Goal: Task Accomplishment & Management: Manage account settings

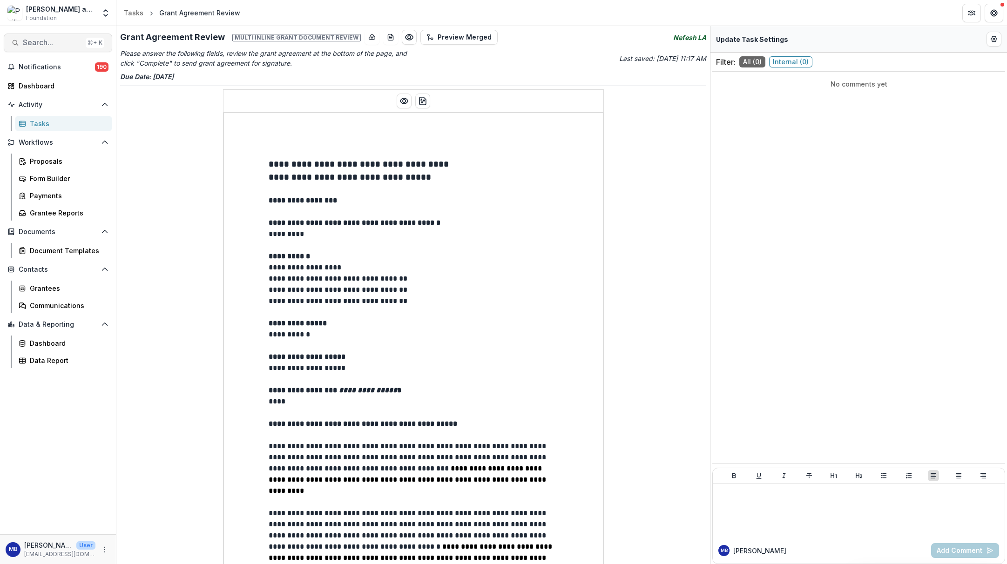
click at [42, 42] on span "Search..." at bounding box center [52, 42] width 59 height 9
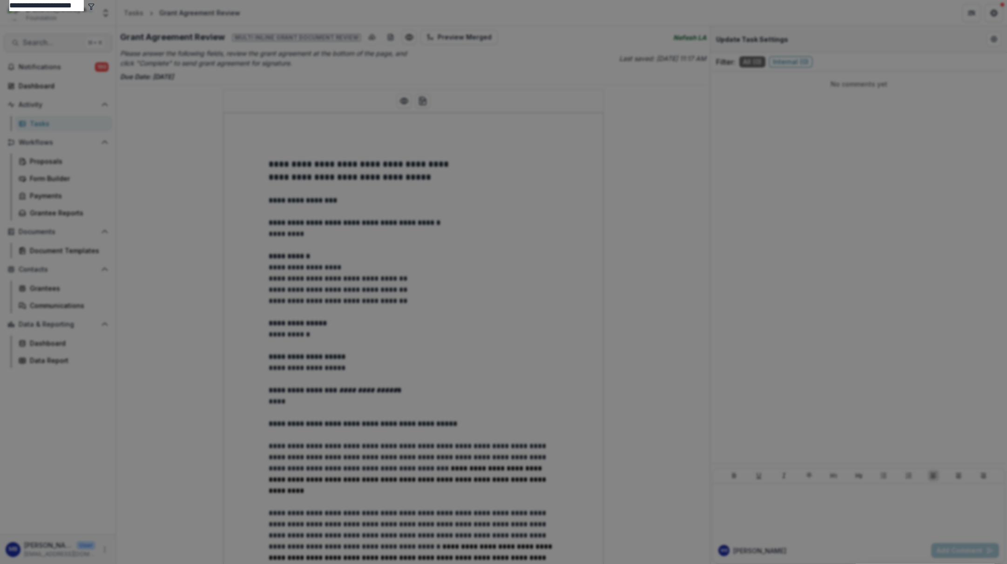
type input "**********"
drag, startPoint x: 42, startPoint y: 42, endPoint x: 348, endPoint y: 89, distance: 309.5
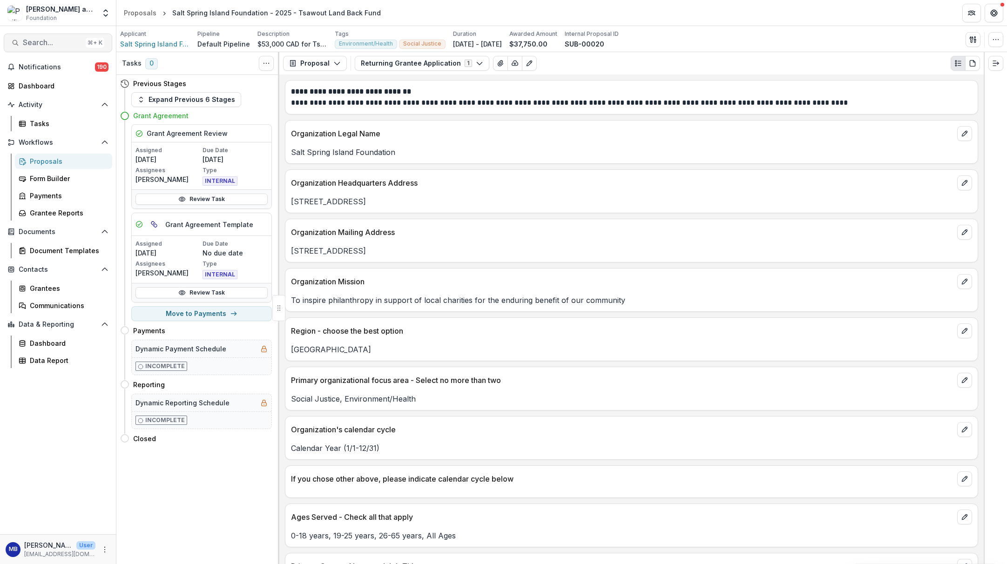
click at [27, 43] on span "Search..." at bounding box center [52, 42] width 59 height 9
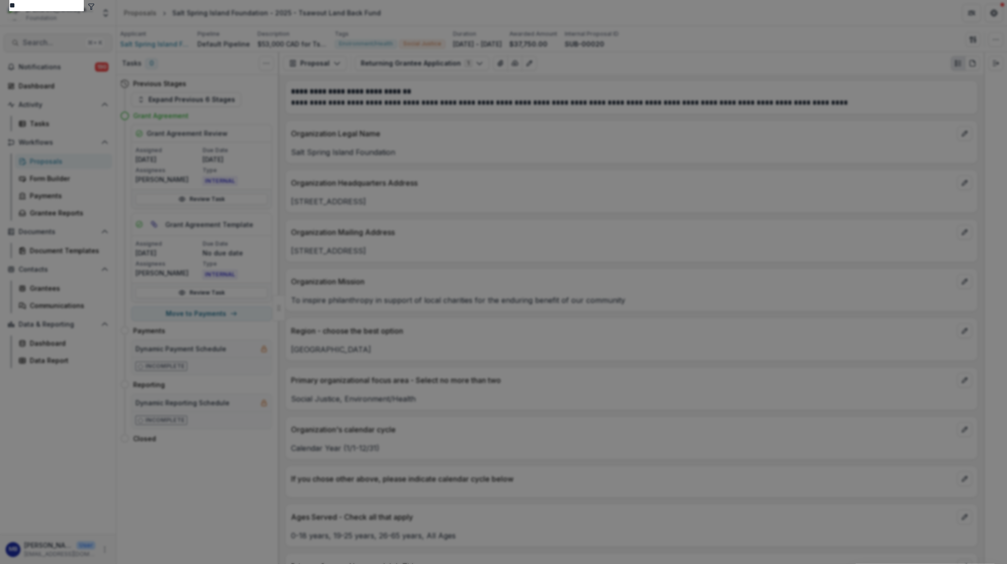
type input "*"
type input "*****"
click at [335, 368] on div "[DEMOGRAPHIC_DATA] Mikvah Project" at bounding box center [503, 373] width 357 height 11
click at [334, 368] on div "[DEMOGRAPHIC_DATA] Mikvah Project" at bounding box center [503, 373] width 357 height 11
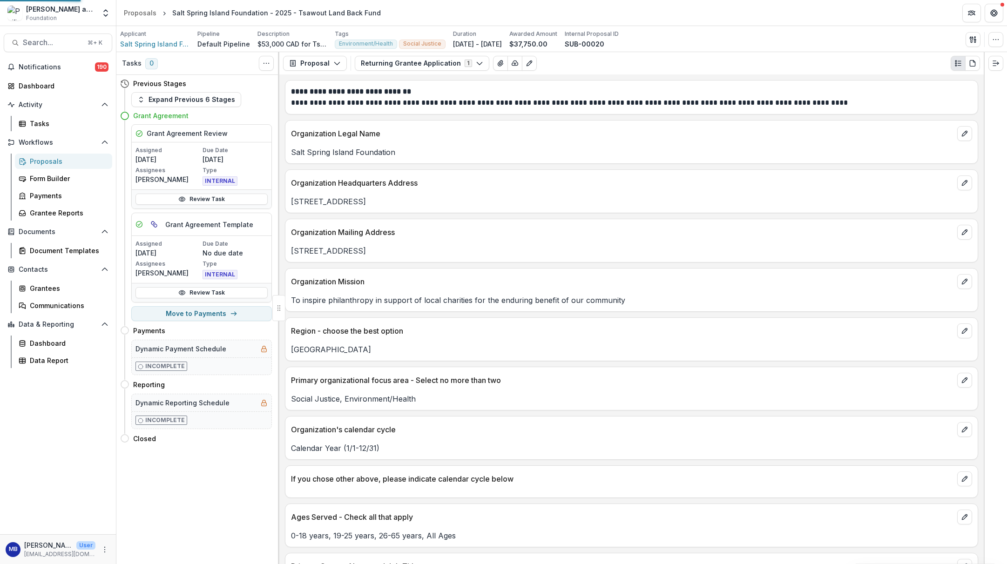
click at [334, 342] on div "[DEMOGRAPHIC_DATA] Mikvah Project Entity" at bounding box center [503, 522] width 339 height 360
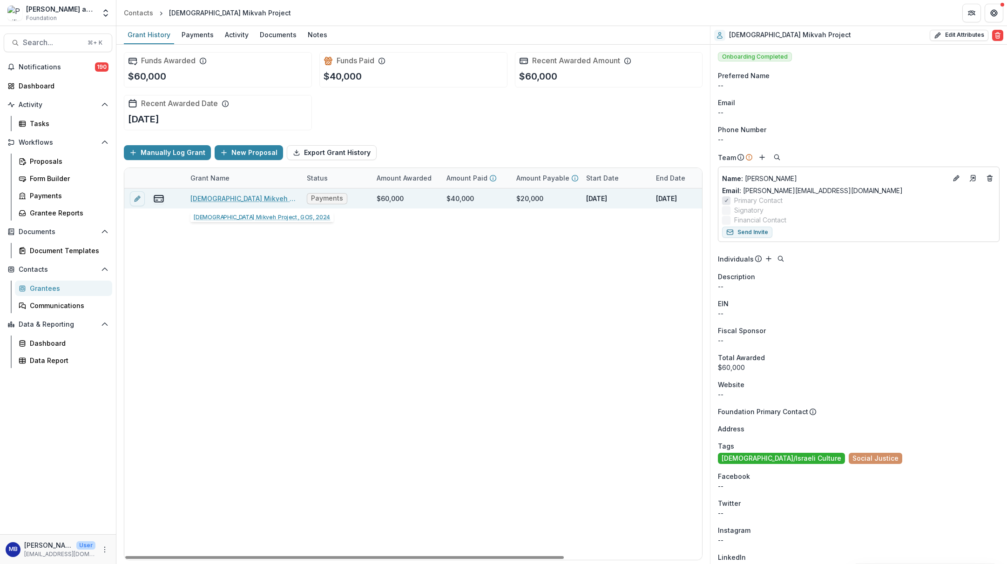
click at [225, 196] on link "[DEMOGRAPHIC_DATA] Mikveh Project, GOS, 2024" at bounding box center [242, 199] width 105 height 10
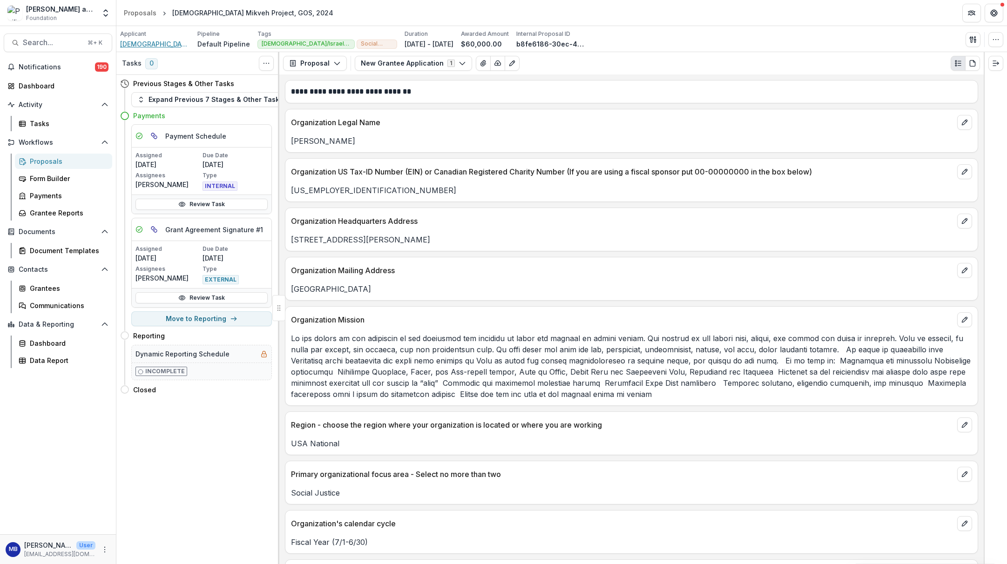
click at [159, 43] on span "[DEMOGRAPHIC_DATA] Mikvah Project" at bounding box center [155, 44] width 70 height 10
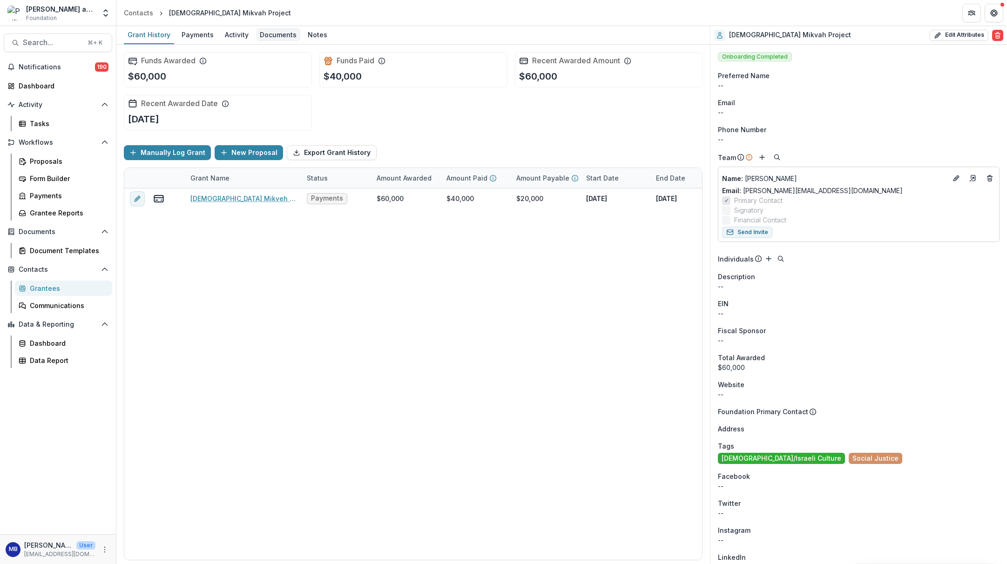
click at [278, 34] on div "Documents" at bounding box center [278, 35] width 44 height 14
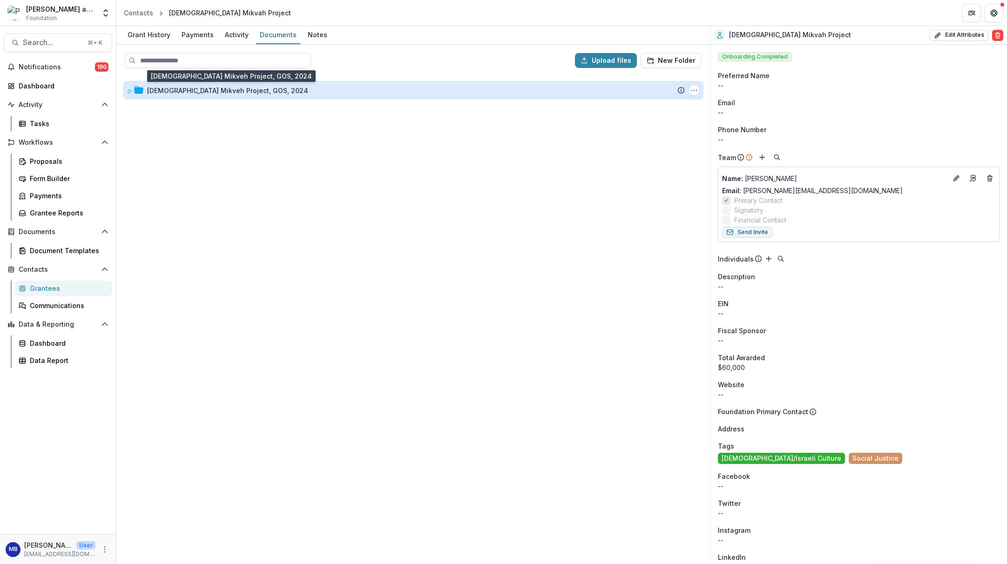
click at [185, 90] on div "[DEMOGRAPHIC_DATA] Mikveh Project, GOS, 2024" at bounding box center [227, 91] width 161 height 10
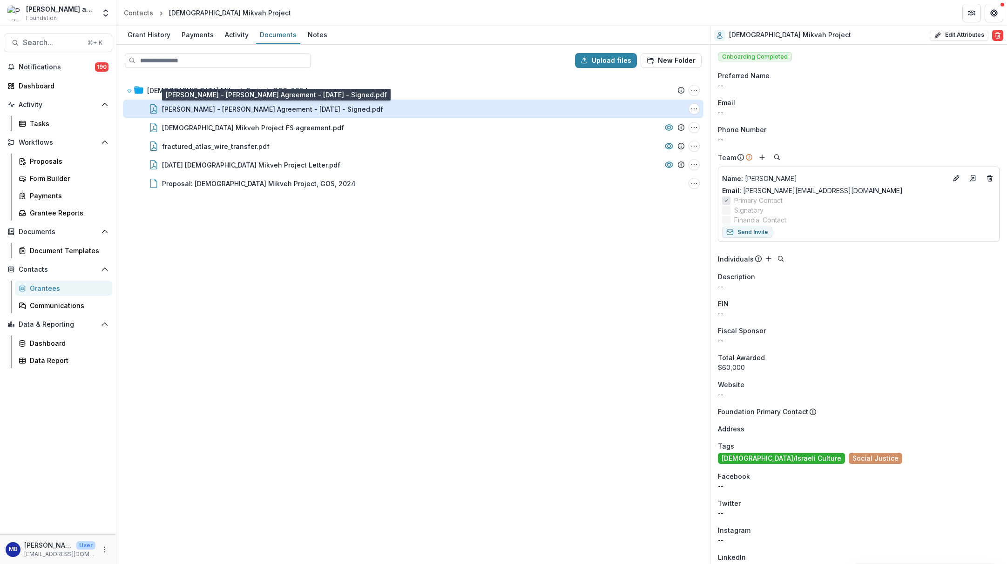
click at [190, 108] on div "[PERSON_NAME] - [PERSON_NAME] Agreement - [DATE] - Signed.pdf" at bounding box center [272, 109] width 221 height 10
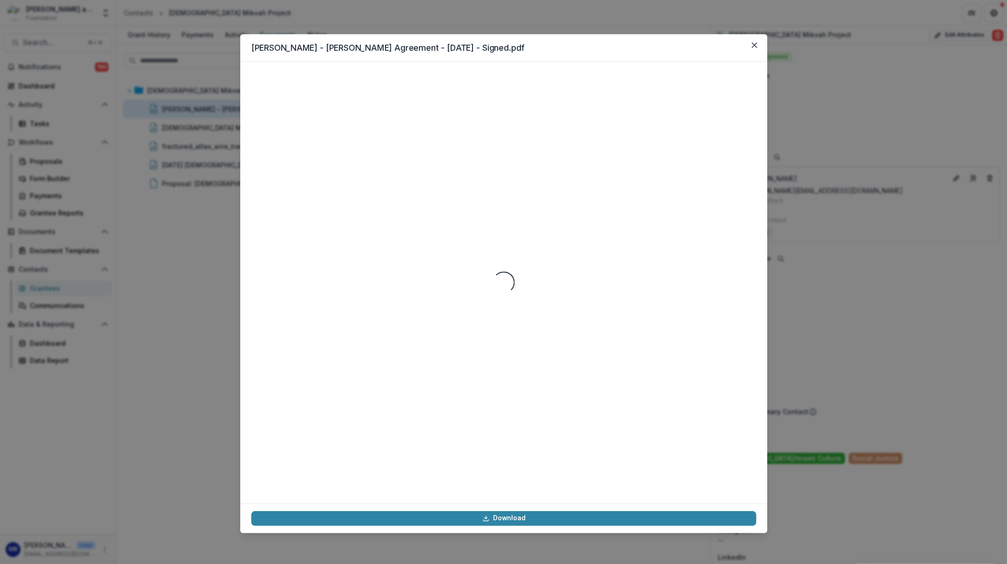
click at [190, 108] on div "[PERSON_NAME] - [PERSON_NAME] Agreement - [DATE] - Signed.pdf Loading... Downlo…" at bounding box center [503, 282] width 1007 height 564
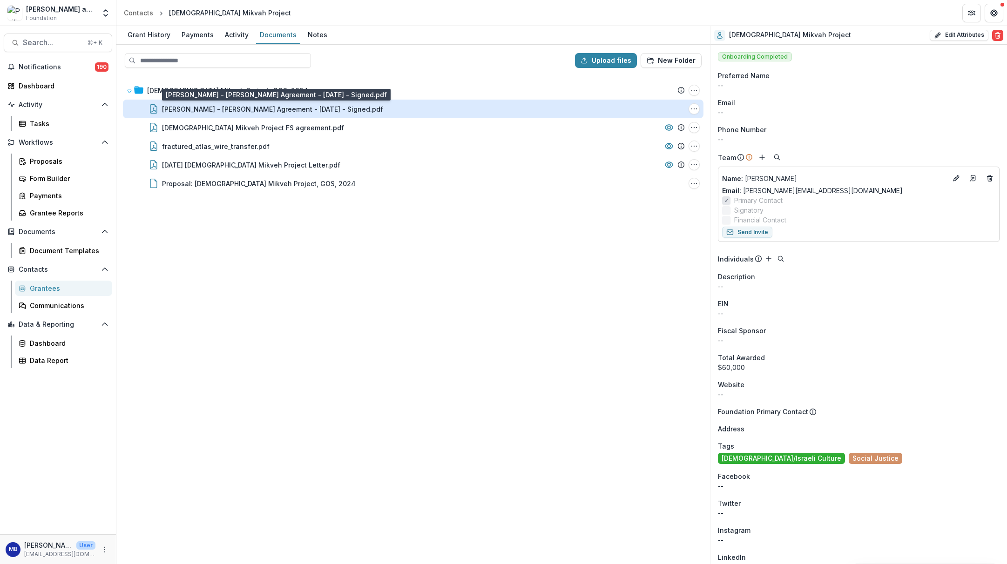
click at [190, 108] on div "[PERSON_NAME] - [PERSON_NAME] Agreement - [DATE] - Signed.pdf" at bounding box center [272, 109] width 221 height 10
click at [190, 108] on div "[PERSON_NAME] - [PERSON_NAME] Agreement - [DATE] - Signed.pdf Download" at bounding box center [503, 282] width 1007 height 564
click at [190, 108] on div "[PERSON_NAME] - [PERSON_NAME] Agreement - [DATE] - Signed.pdf" at bounding box center [272, 109] width 221 height 10
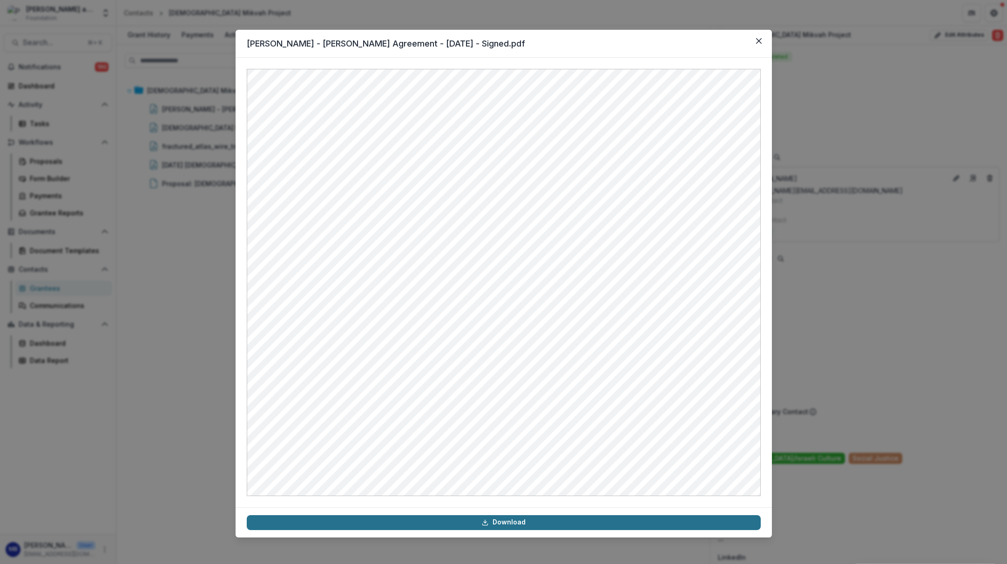
click at [501, 523] on link "Download" at bounding box center [504, 522] width 514 height 15
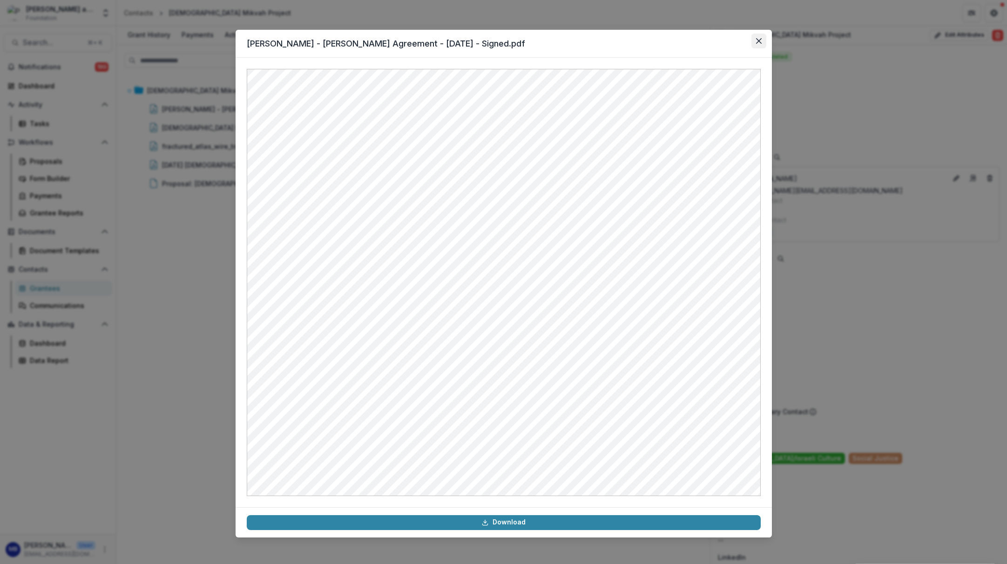
click at [758, 41] on icon "Close" at bounding box center [759, 41] width 6 height 6
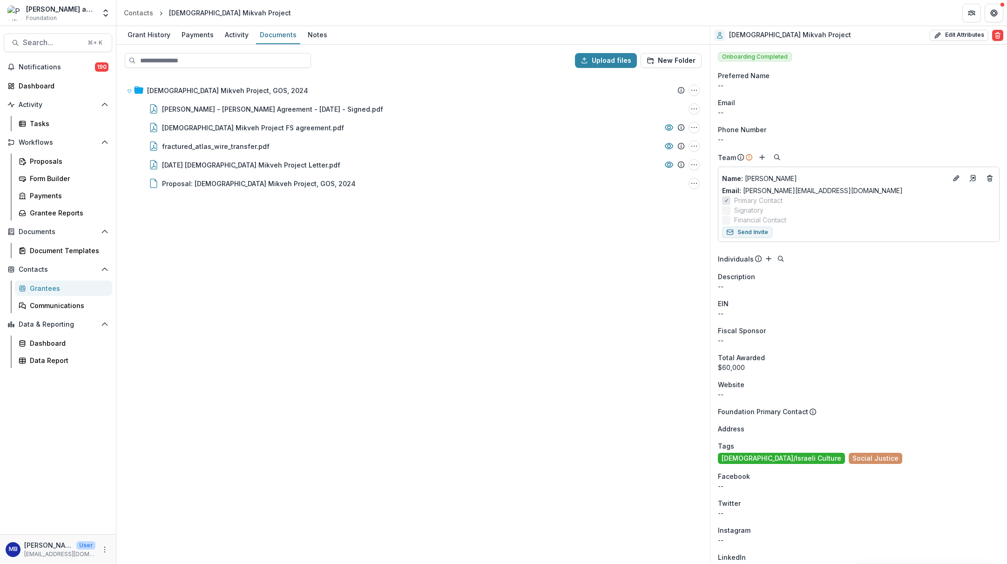
click at [262, 257] on div "[DEMOGRAPHIC_DATA] Mikveh Project, GOS, 2024 Submission Temelio Proposal Attach…" at bounding box center [413, 319] width 592 height 488
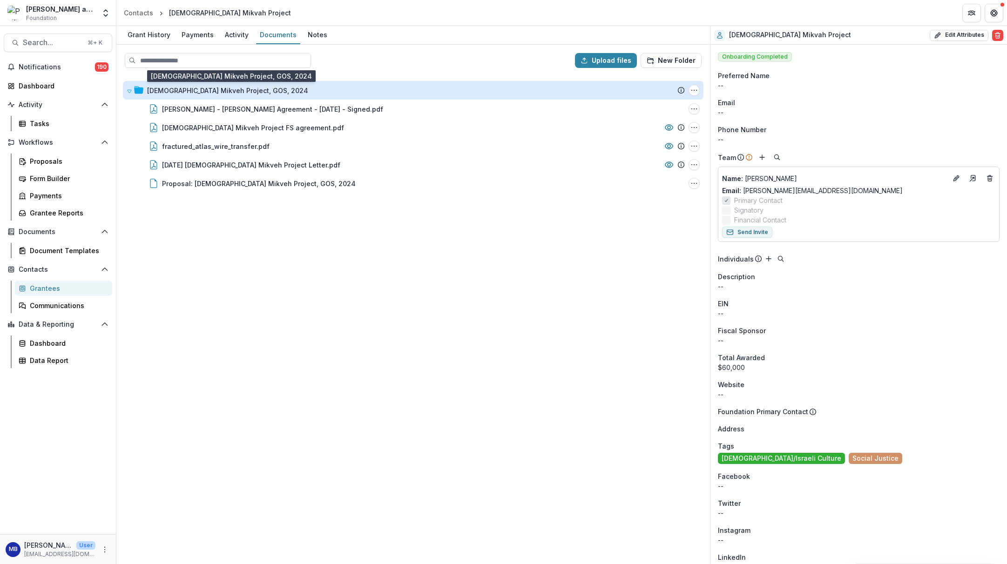
click at [162, 88] on div "[DEMOGRAPHIC_DATA] Mikveh Project, GOS, 2024" at bounding box center [227, 91] width 161 height 10
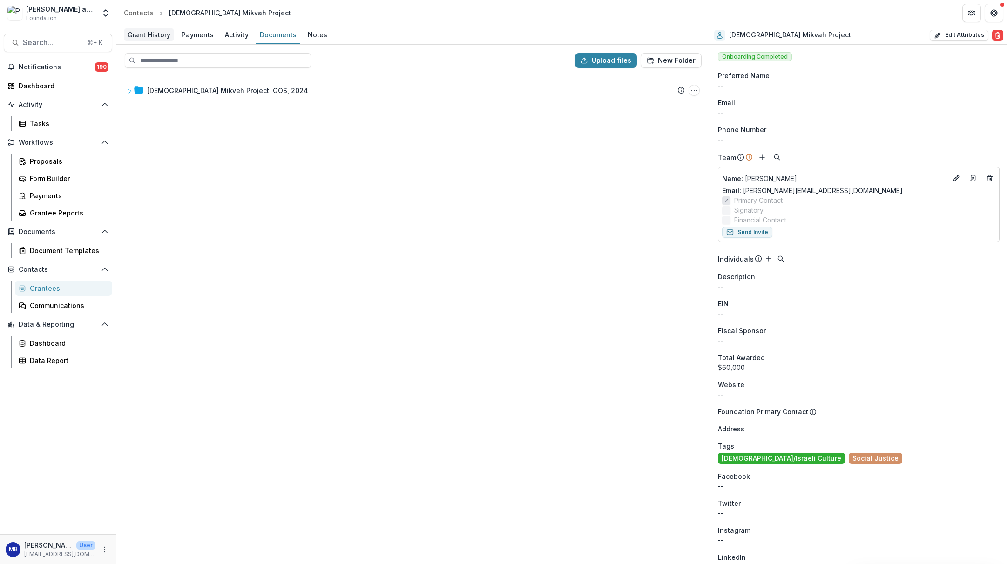
click at [153, 36] on div "Grant History" at bounding box center [149, 35] width 50 height 14
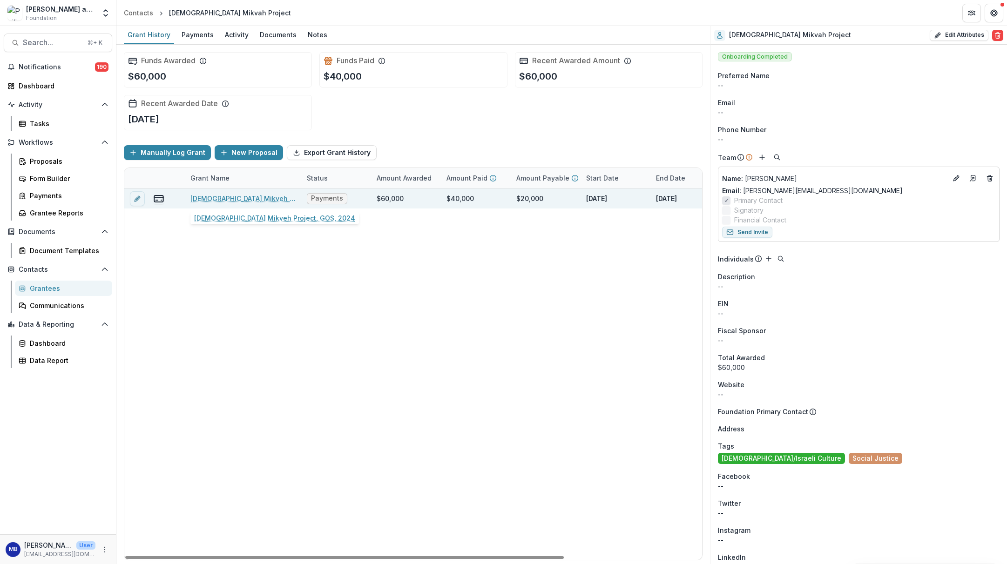
click at [217, 196] on link "[DEMOGRAPHIC_DATA] Mikveh Project, GOS, 2024" at bounding box center [242, 199] width 105 height 10
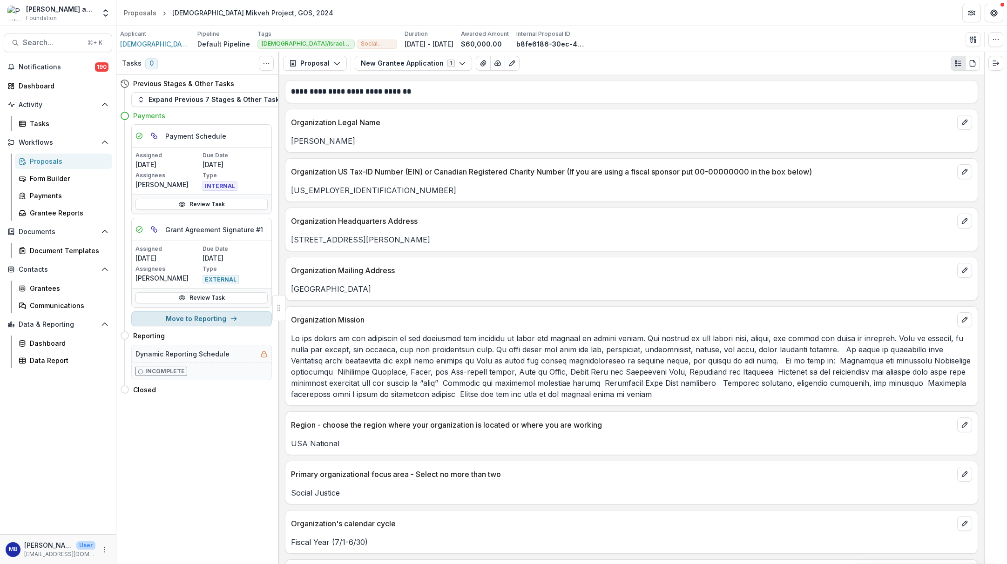
click at [202, 320] on button "Move to Reporting" at bounding box center [201, 318] width 141 height 15
select select "*********"
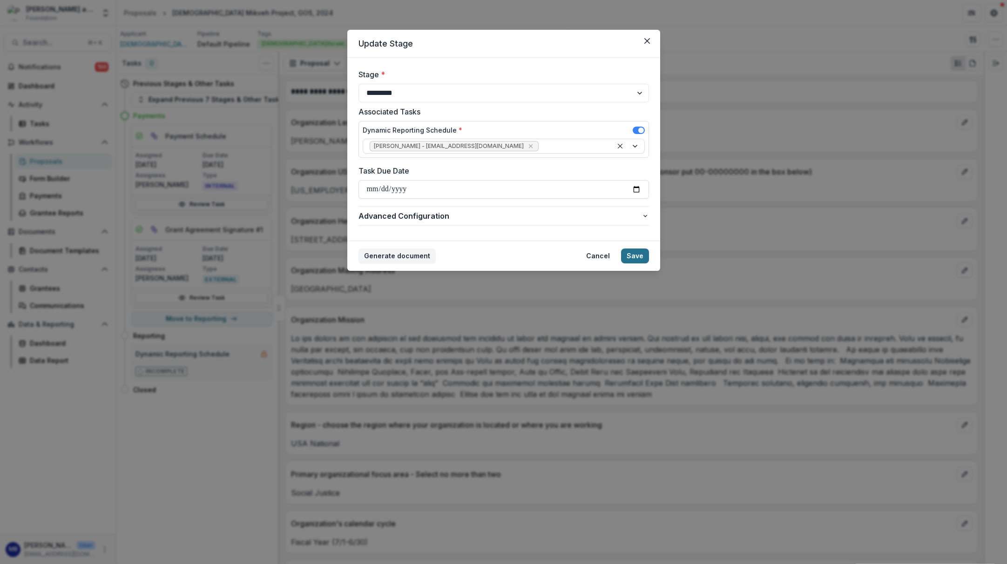
click at [633, 260] on button "Save" at bounding box center [635, 256] width 28 height 15
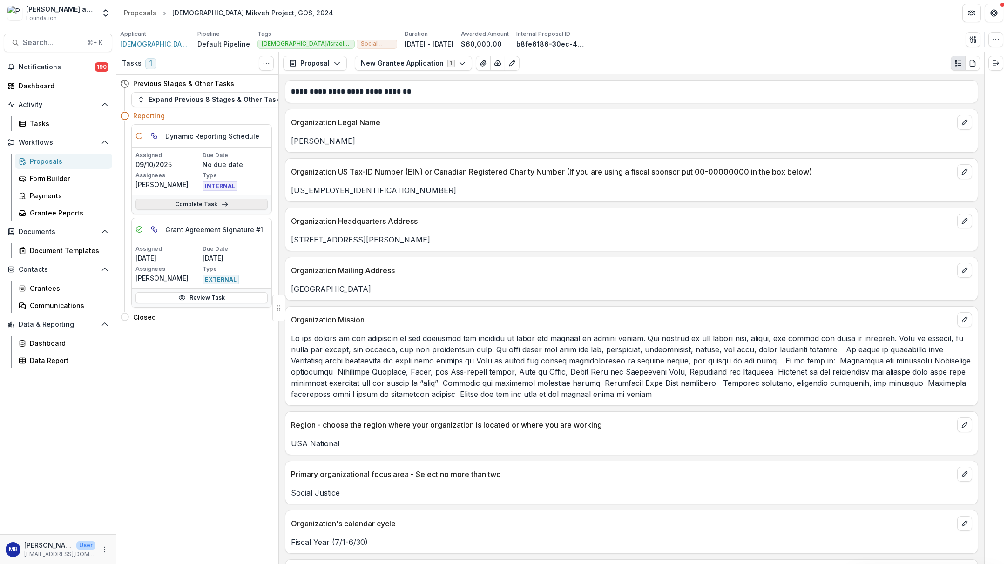
click at [199, 203] on link "Complete Task" at bounding box center [201, 204] width 132 height 11
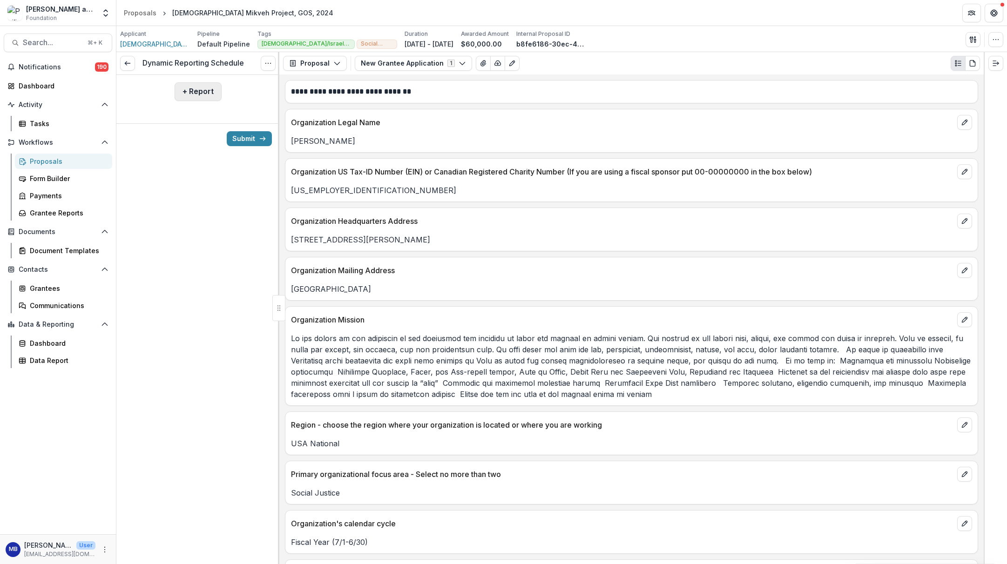
click at [200, 93] on button "+ Report" at bounding box center [198, 91] width 47 height 19
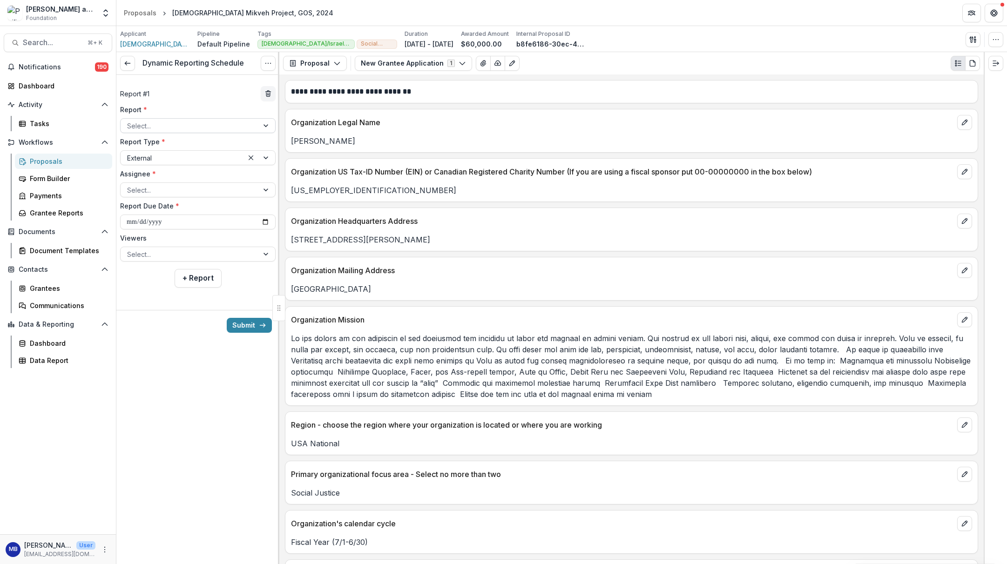
click at [265, 124] on div at bounding box center [266, 126] width 17 height 14
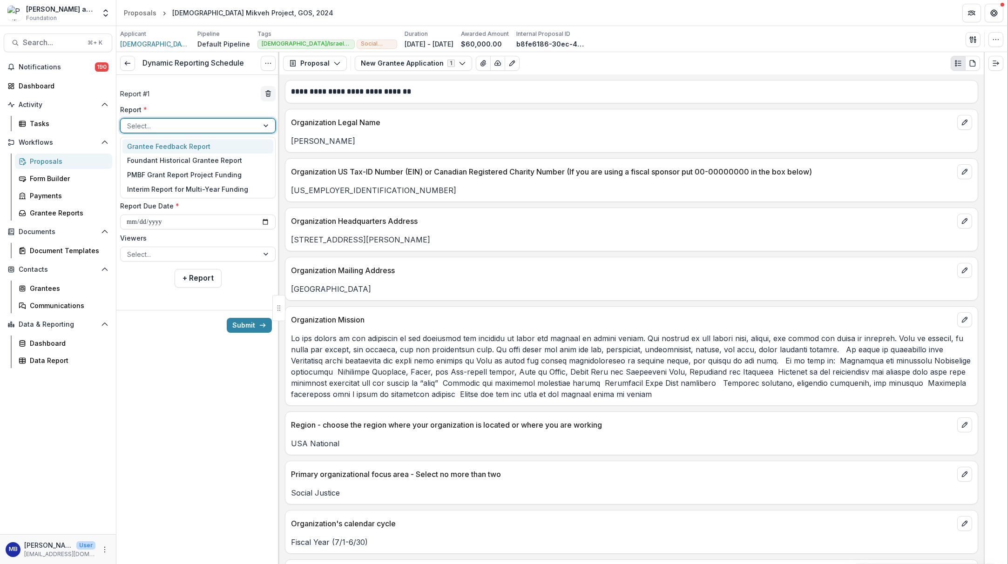
click at [190, 148] on div "Grantee Feedback Report" at bounding box center [197, 146] width 151 height 14
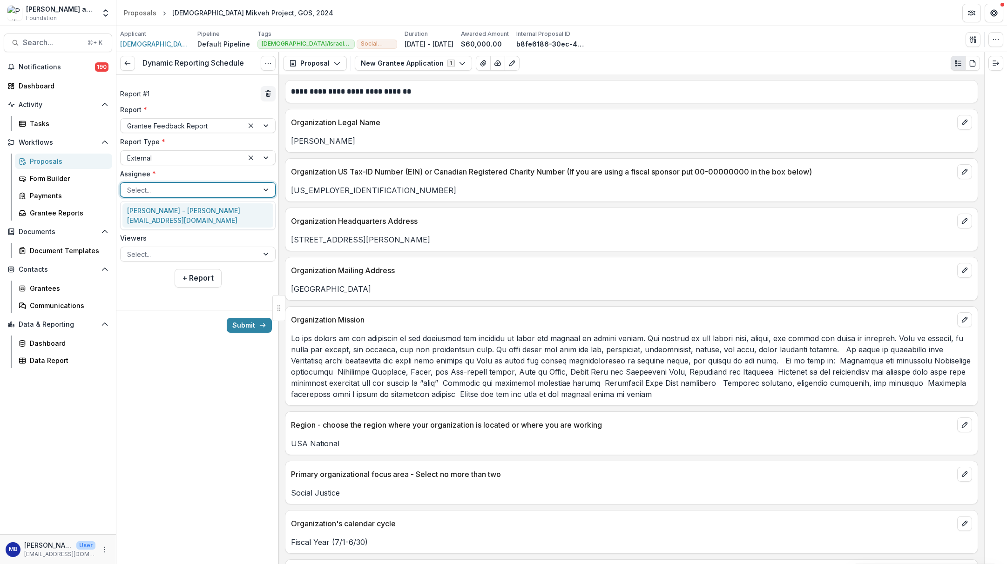
click at [264, 190] on div at bounding box center [266, 190] width 17 height 14
click at [190, 215] on div "[PERSON_NAME] - [PERSON_NAME][EMAIL_ADDRESS][DOMAIN_NAME]" at bounding box center [197, 215] width 151 height 24
click at [176, 222] on input "**********" at bounding box center [198, 222] width 156 height 15
type input "**********"
click at [232, 288] on div "**********" at bounding box center [197, 185] width 163 height 220
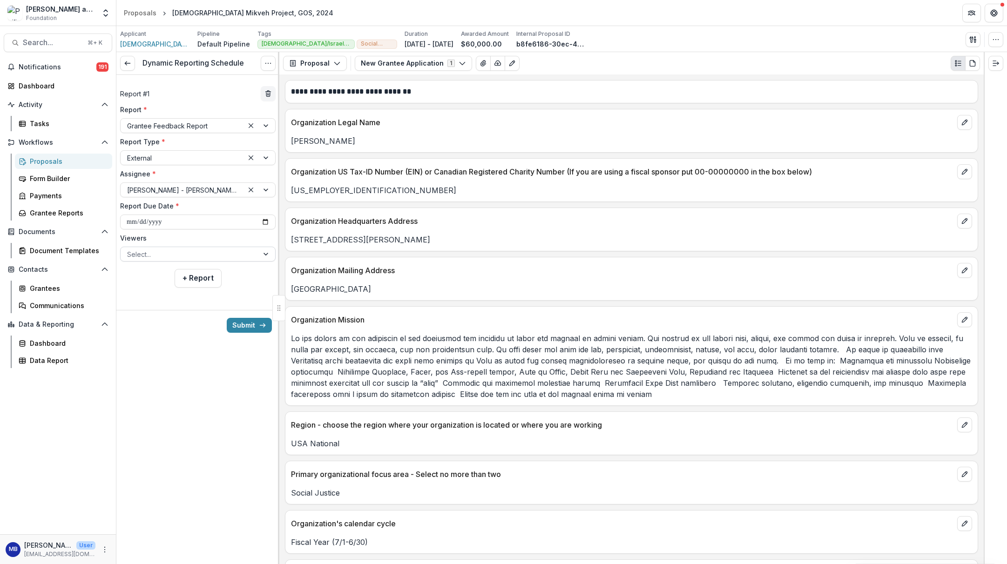
click at [264, 253] on div at bounding box center [266, 254] width 17 height 14
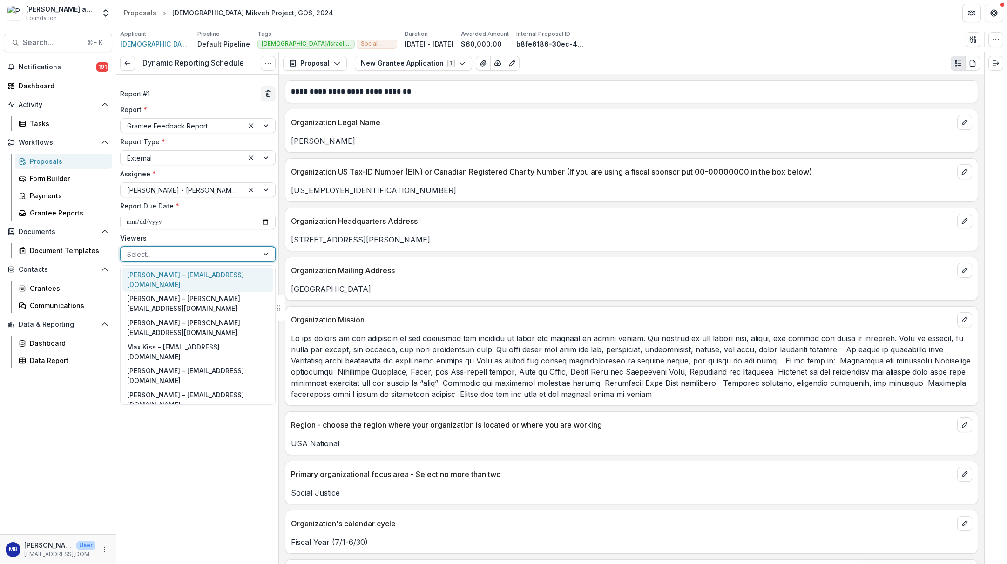
click at [194, 282] on div "[PERSON_NAME] - [EMAIL_ADDRESS][DOMAIN_NAME]" at bounding box center [197, 280] width 151 height 24
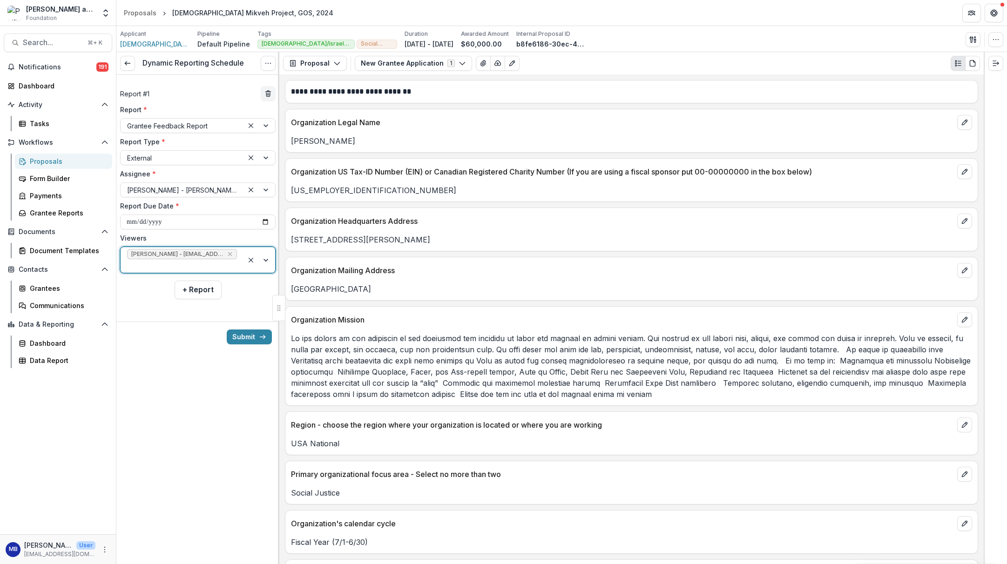
click at [264, 261] on div at bounding box center [260, 260] width 32 height 26
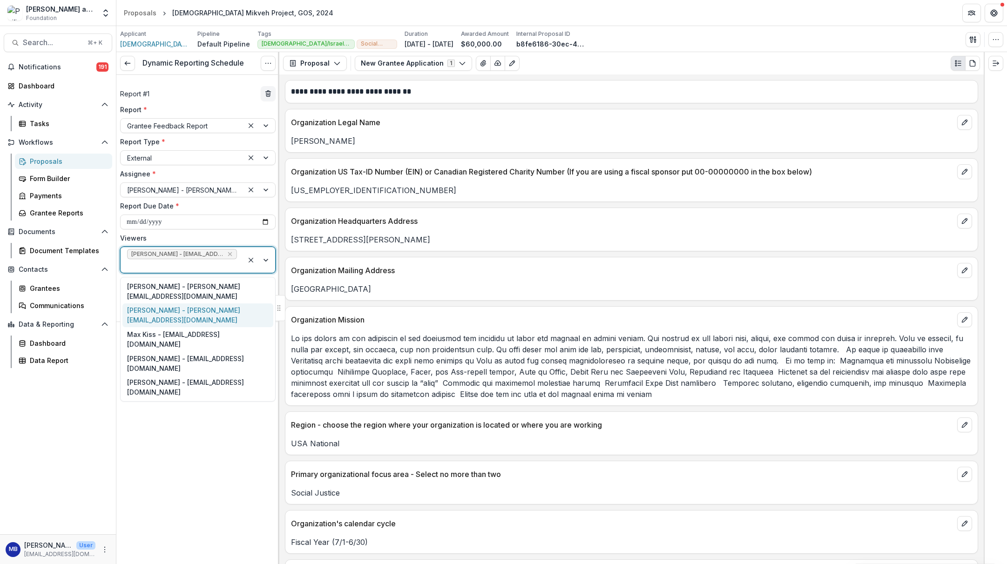
click at [170, 304] on div "[PERSON_NAME] - [PERSON_NAME][EMAIL_ADDRESS][DOMAIN_NAME]" at bounding box center [197, 316] width 151 height 24
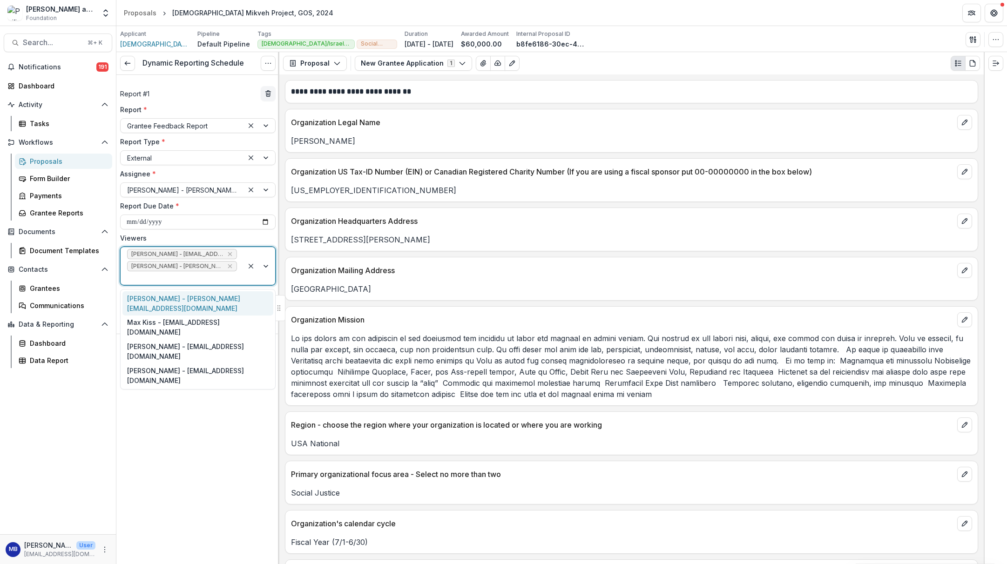
click at [266, 266] on div at bounding box center [260, 266] width 32 height 38
click at [195, 300] on div "[PERSON_NAME] - [PERSON_NAME][EMAIL_ADDRESS][DOMAIN_NAME]" at bounding box center [197, 303] width 151 height 24
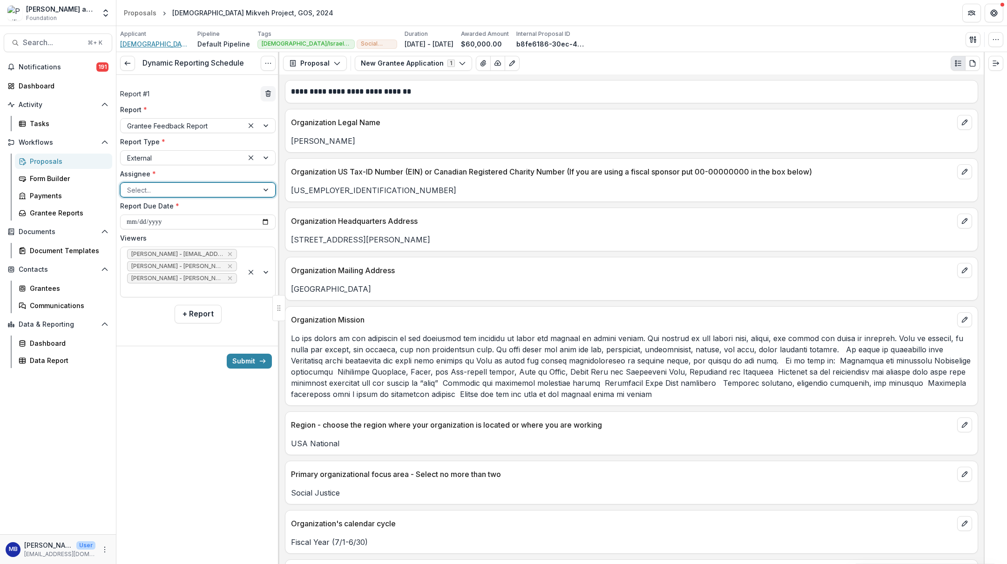
click at [144, 43] on span "[DEMOGRAPHIC_DATA] Mikvah Project" at bounding box center [155, 44] width 70 height 10
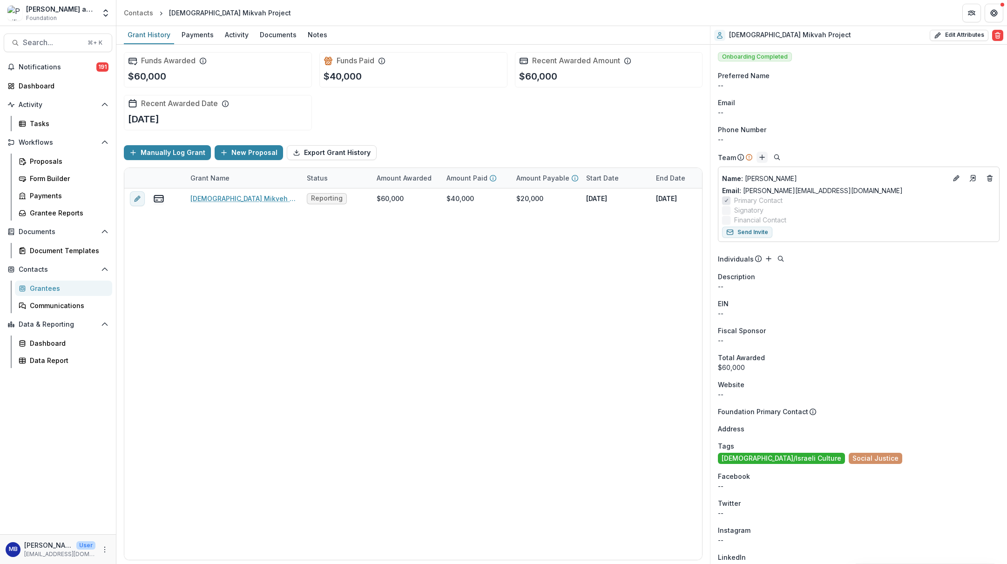
click at [761, 157] on line "Add" at bounding box center [762, 157] width 5 height 0
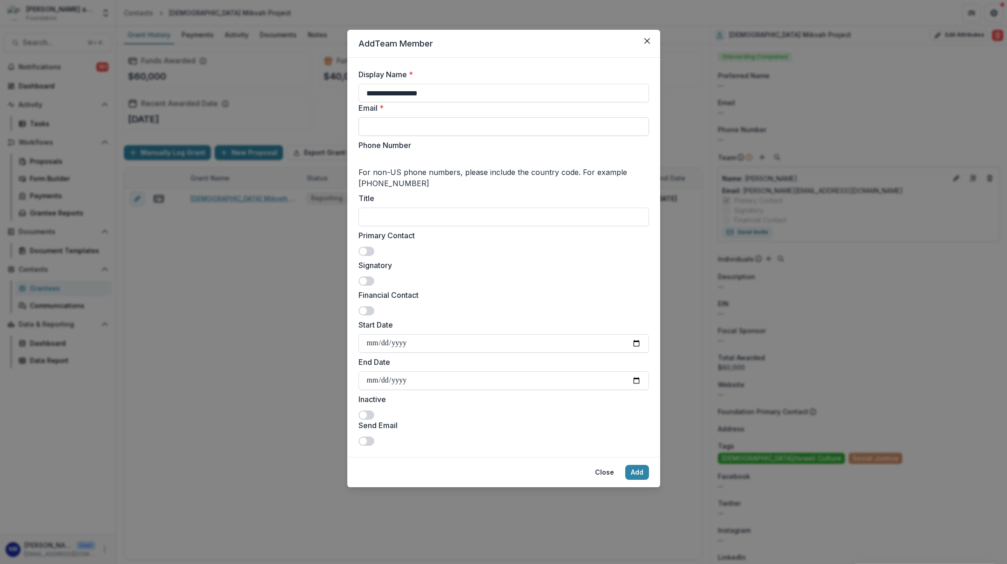
type input "**********"
paste input "**********"
type input "**********"
click at [369, 248] on span at bounding box center [367, 251] width 16 height 9
click at [368, 278] on span at bounding box center [367, 281] width 16 height 9
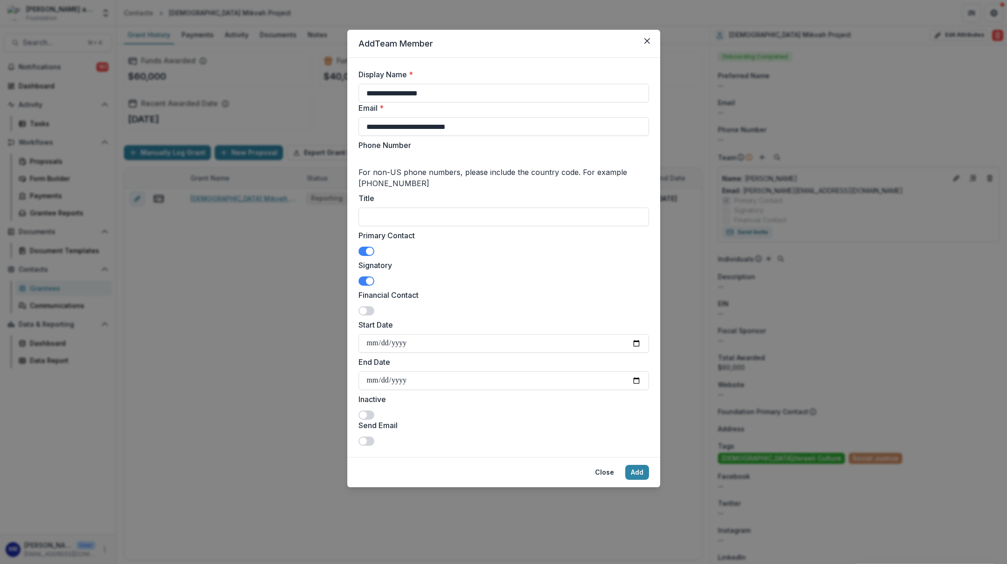
click at [370, 311] on span at bounding box center [367, 310] width 16 height 9
click at [637, 477] on button "Add" at bounding box center [637, 472] width 24 height 15
click at [363, 253] on span at bounding box center [367, 251] width 16 height 9
click at [361, 278] on span at bounding box center [367, 281] width 16 height 9
click at [365, 309] on span at bounding box center [367, 310] width 16 height 9
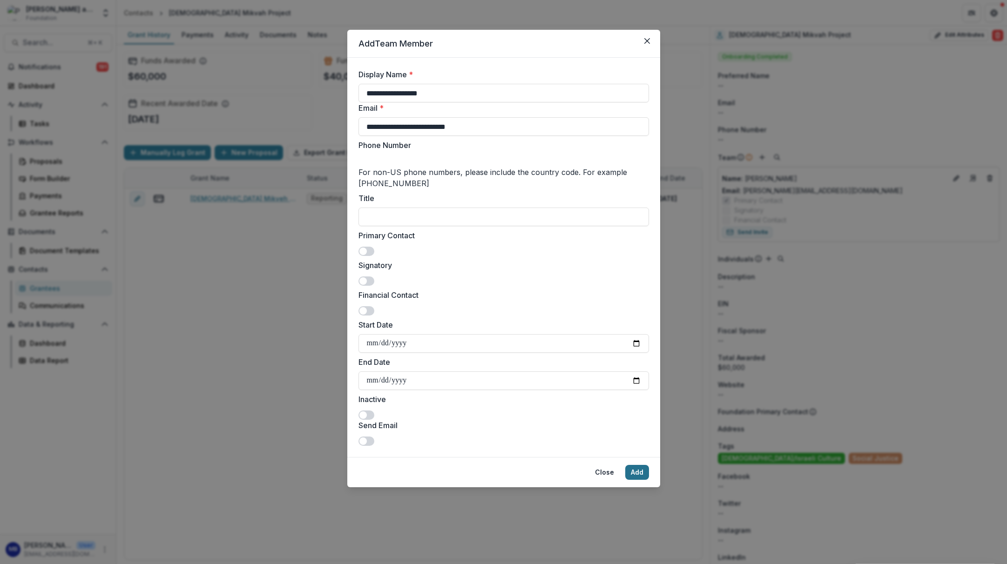
click at [637, 480] on button "Add" at bounding box center [637, 472] width 24 height 15
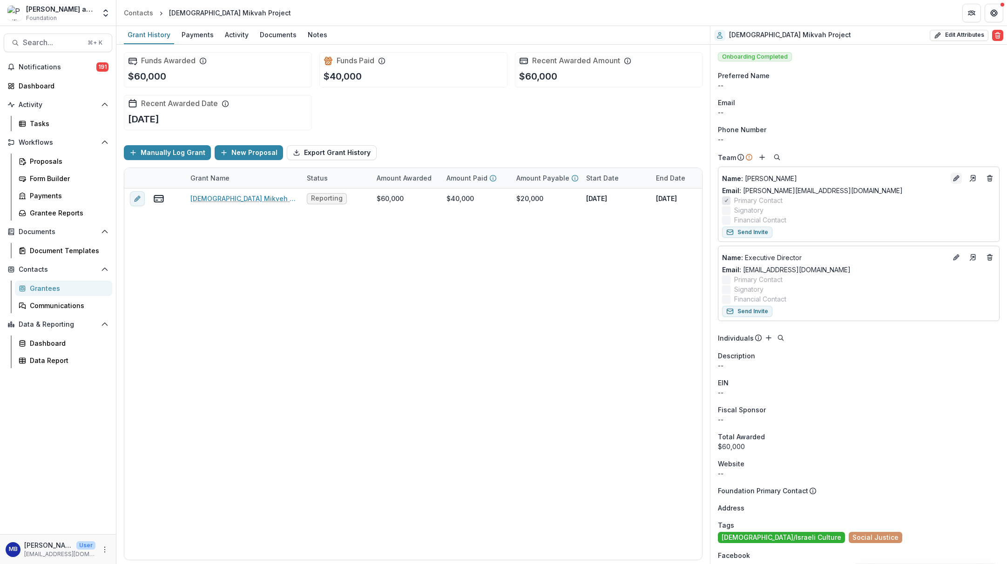
click at [953, 178] on icon "Edit" at bounding box center [956, 178] width 7 height 7
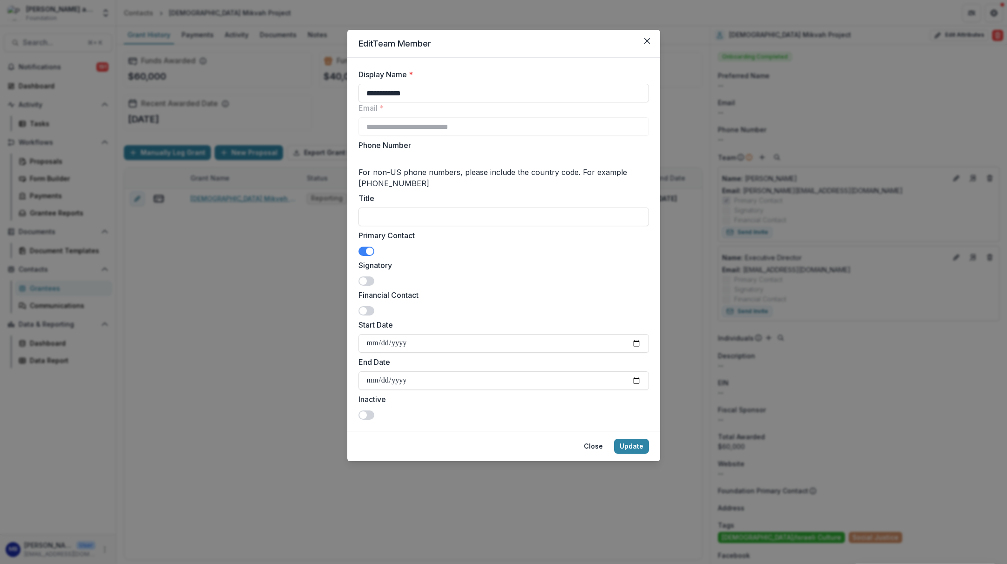
click at [362, 251] on span at bounding box center [367, 251] width 16 height 9
click at [631, 447] on button "Update" at bounding box center [631, 446] width 35 height 15
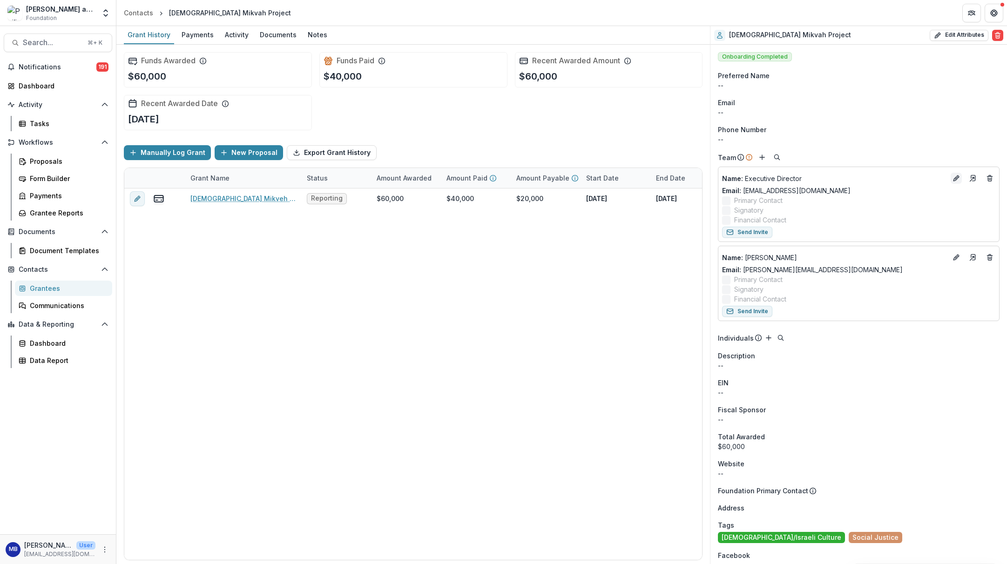
click at [953, 178] on icon "Edit" at bounding box center [956, 178] width 7 height 7
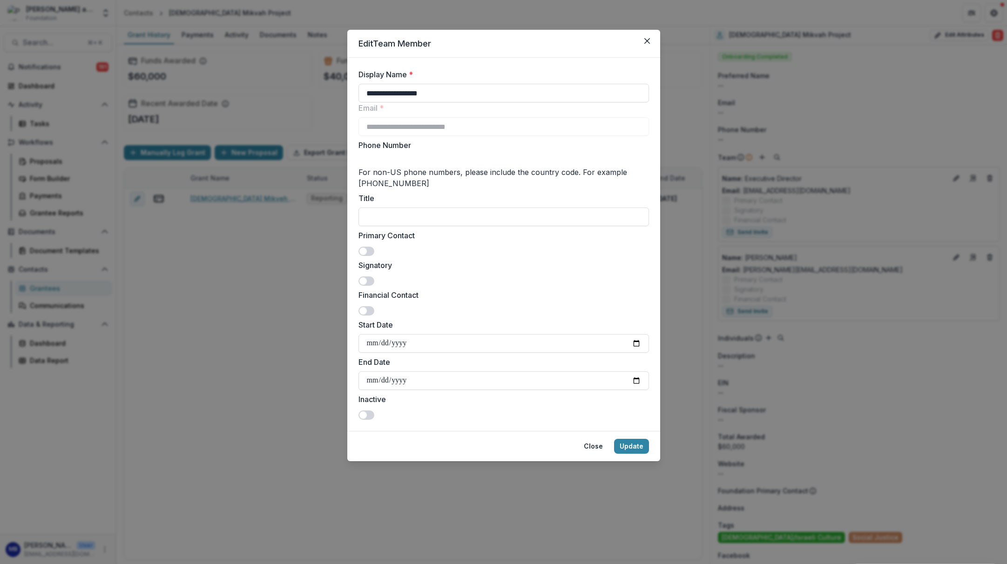
click at [365, 250] on span at bounding box center [362, 251] width 7 height 7
click at [366, 281] on span at bounding box center [362, 281] width 7 height 7
click at [369, 308] on span at bounding box center [367, 310] width 16 height 9
click at [628, 444] on button "Update" at bounding box center [631, 446] width 35 height 15
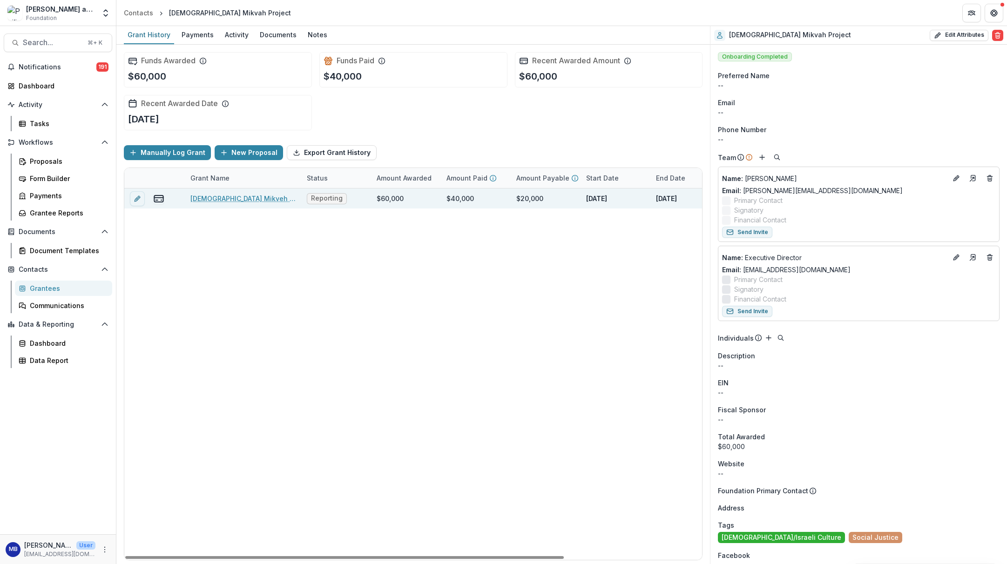
click at [235, 197] on link "[DEMOGRAPHIC_DATA] Mikveh Project, GOS, 2024" at bounding box center [242, 199] width 105 height 10
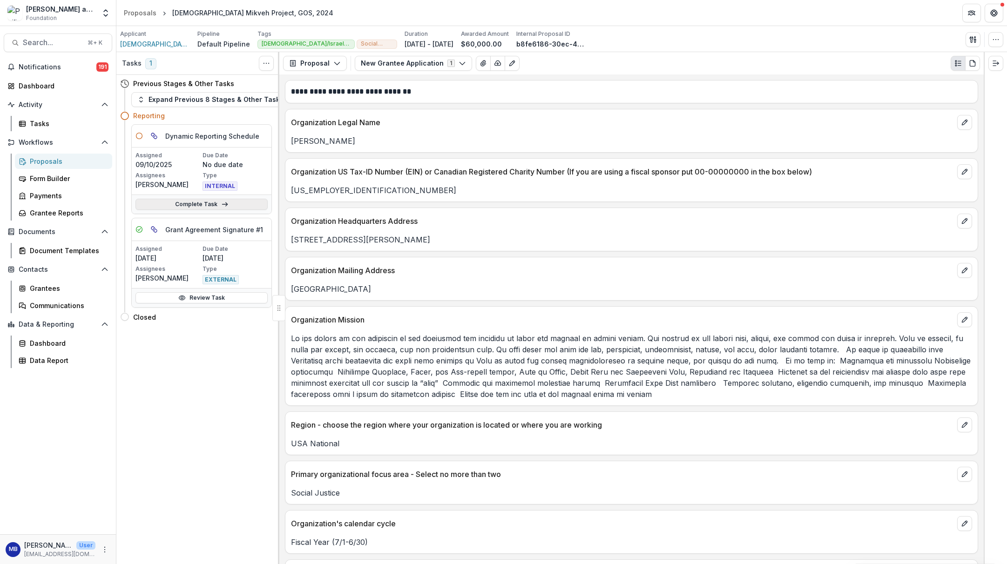
click at [212, 203] on link "Complete Task" at bounding box center [201, 204] width 132 height 11
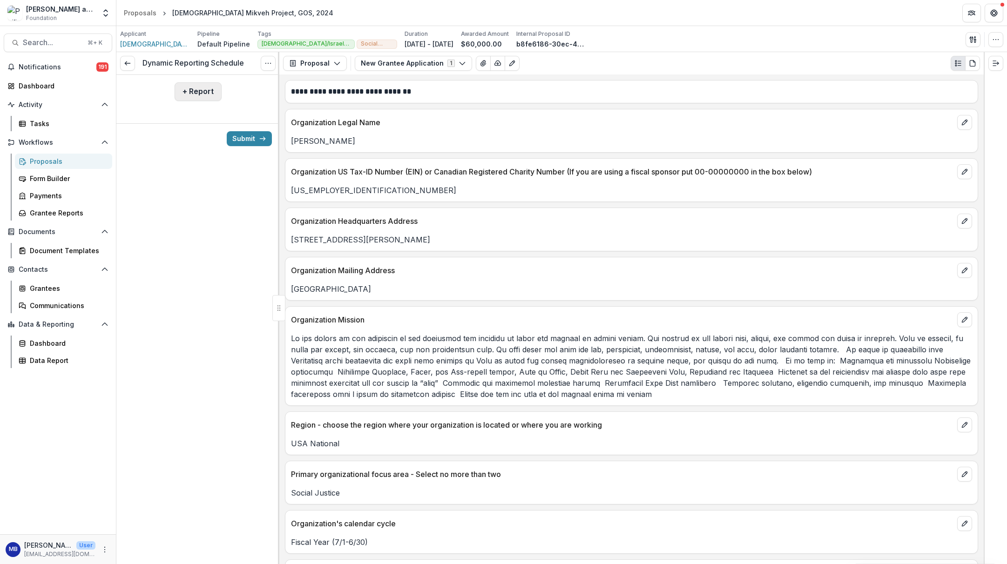
click at [206, 87] on button "+ Report" at bounding box center [198, 91] width 47 height 19
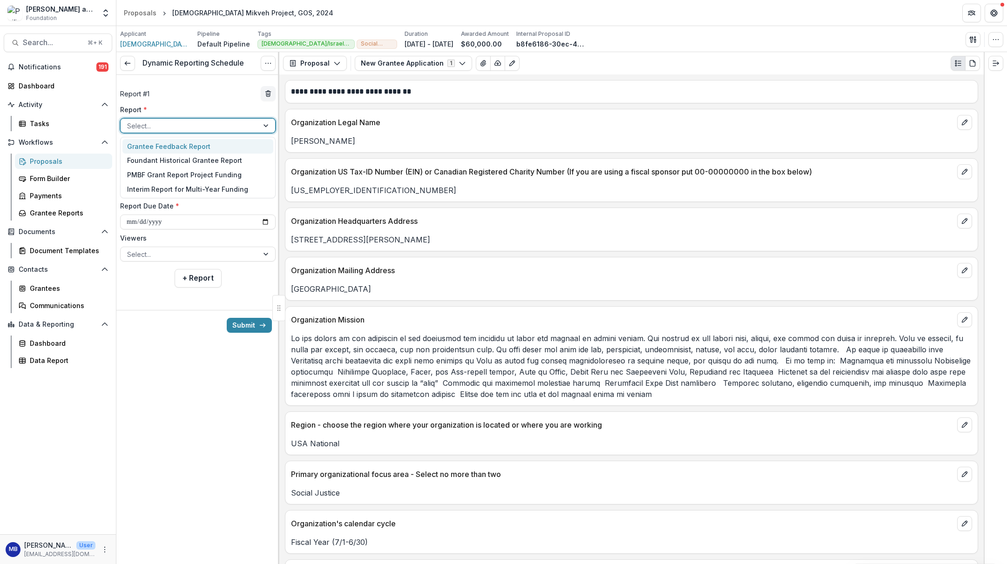
click at [261, 124] on div at bounding box center [266, 126] width 17 height 14
click at [209, 146] on div "Grantee Feedback Report" at bounding box center [197, 146] width 151 height 14
click at [221, 191] on div at bounding box center [189, 190] width 125 height 12
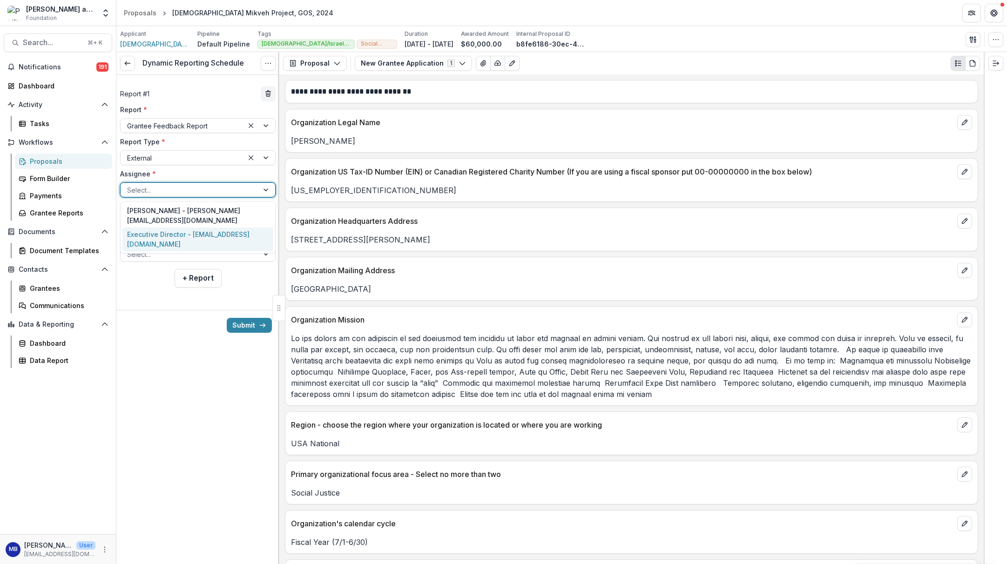
click at [182, 238] on div "Executive Director - [EMAIL_ADDRESS][DOMAIN_NAME]" at bounding box center [197, 240] width 151 height 24
click at [168, 221] on input "**********" at bounding box center [198, 222] width 156 height 15
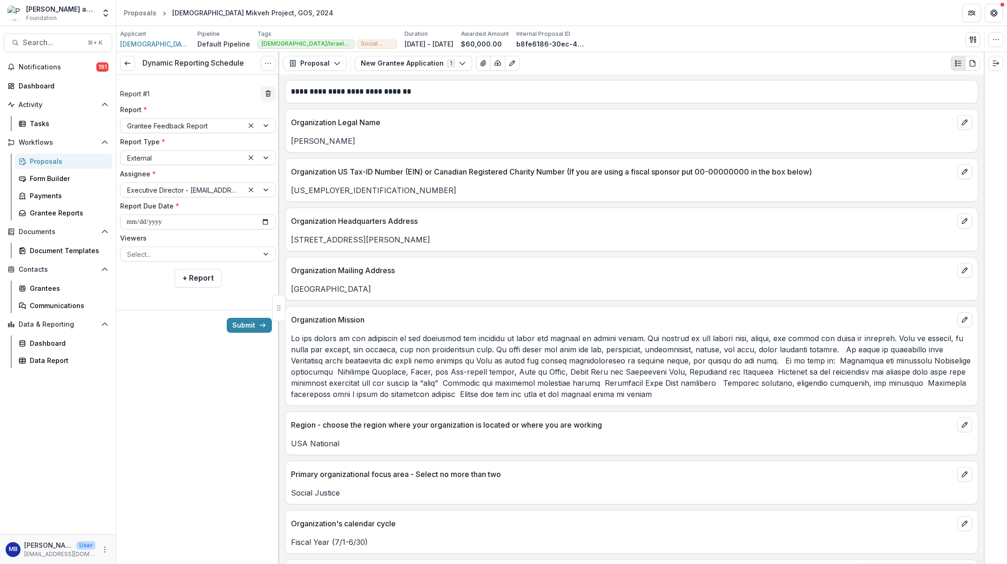
type input "**********"
click at [169, 308] on div at bounding box center [197, 302] width 163 height 15
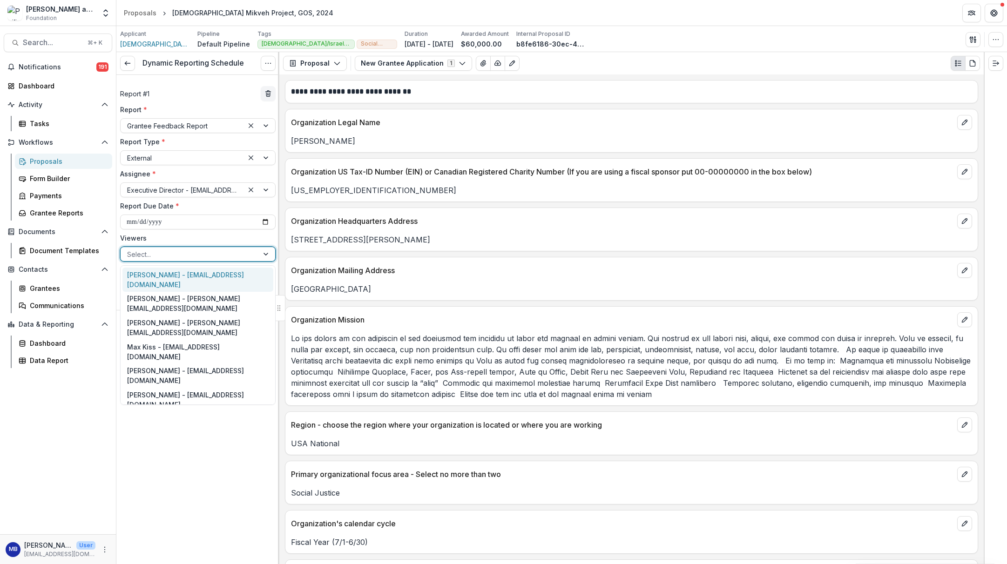
click at [254, 253] on div "Select..." at bounding box center [190, 255] width 138 height 14
click at [213, 283] on div "[PERSON_NAME] - [EMAIL_ADDRESS][DOMAIN_NAME]" at bounding box center [197, 280] width 151 height 24
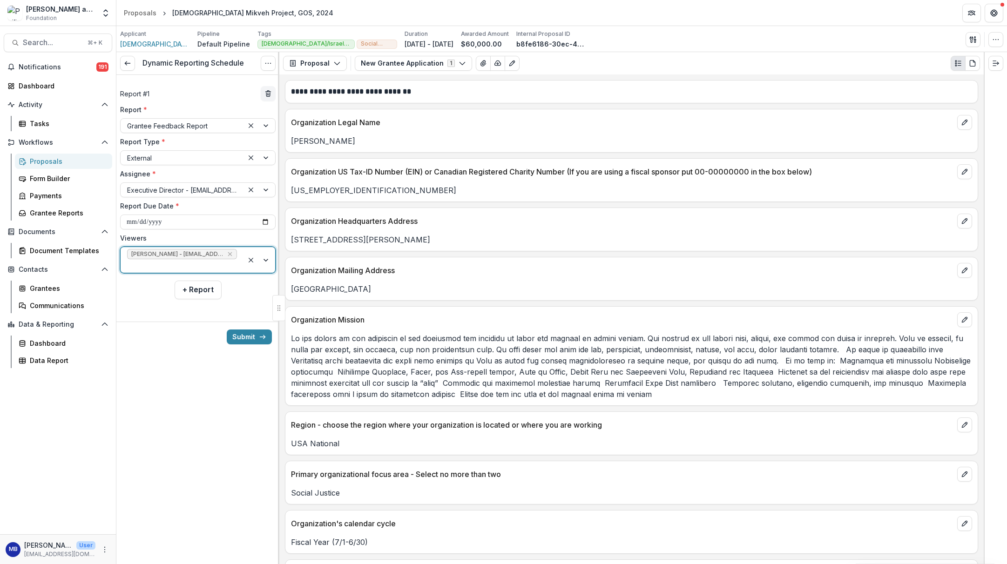
click at [261, 259] on div at bounding box center [260, 260] width 32 height 26
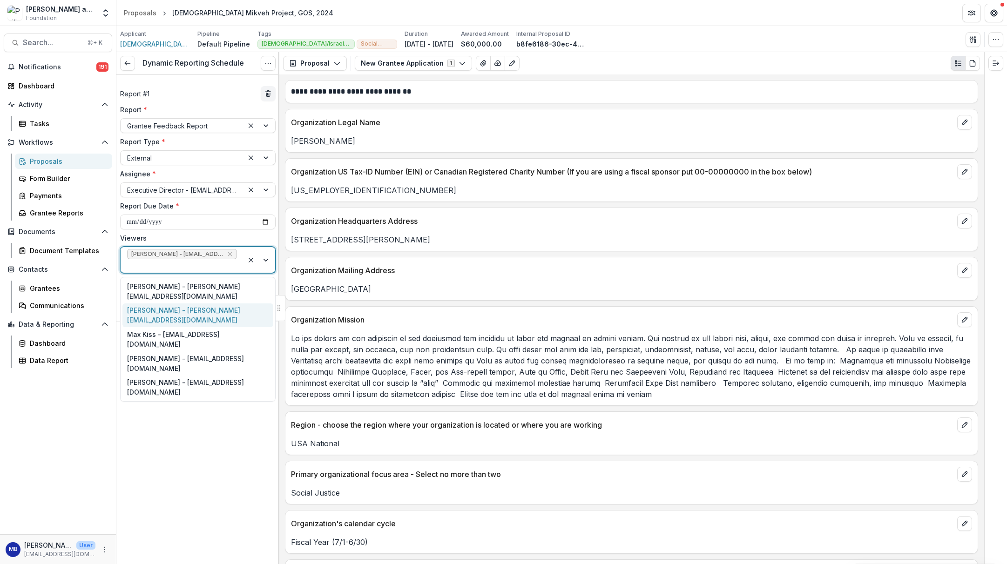
click at [209, 304] on div "[PERSON_NAME] - [PERSON_NAME][EMAIL_ADDRESS][DOMAIN_NAME]" at bounding box center [197, 316] width 151 height 24
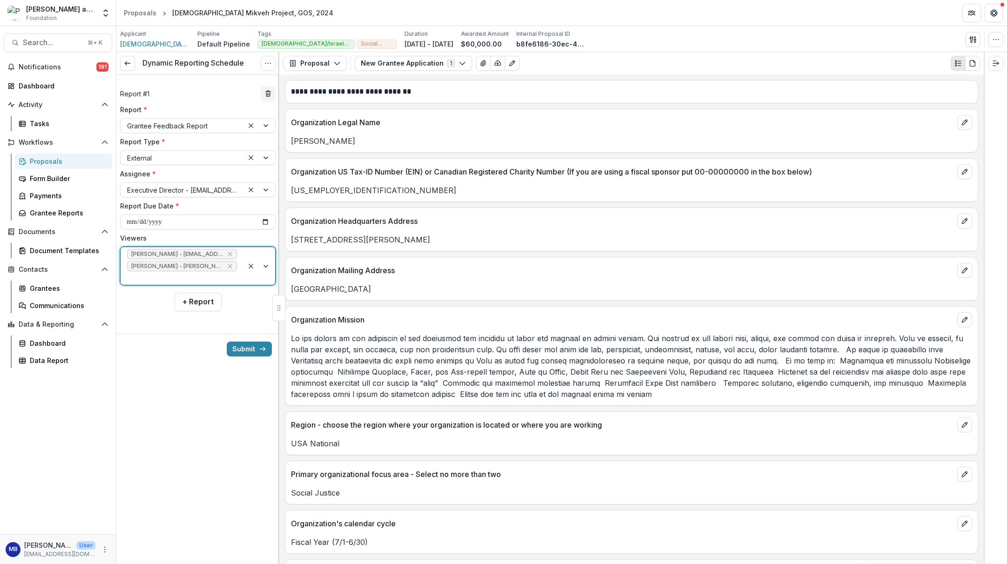
click at [266, 267] on div at bounding box center [260, 266] width 32 height 38
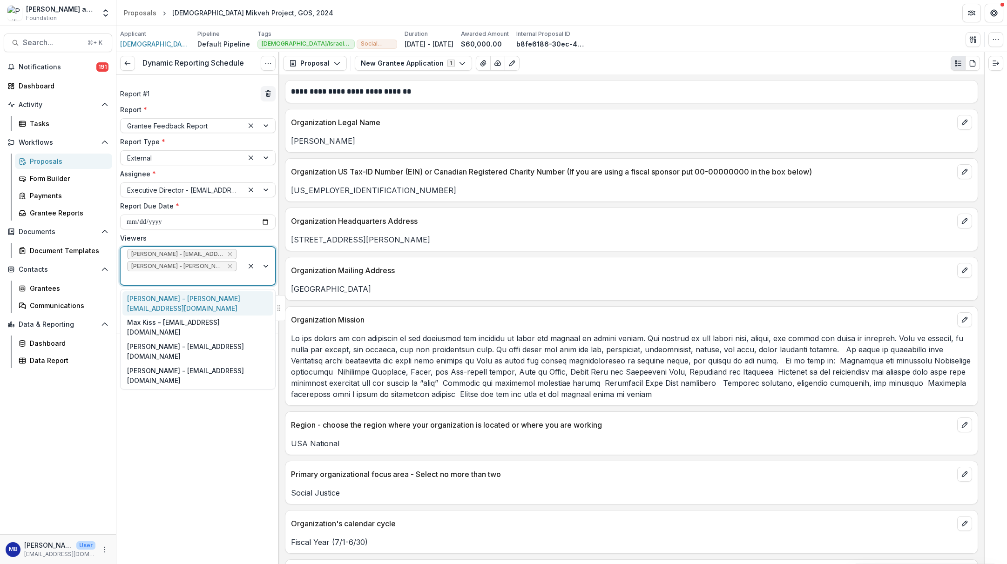
click at [208, 299] on div "[PERSON_NAME] - [PERSON_NAME][EMAIL_ADDRESS][DOMAIN_NAME]" at bounding box center [197, 303] width 151 height 24
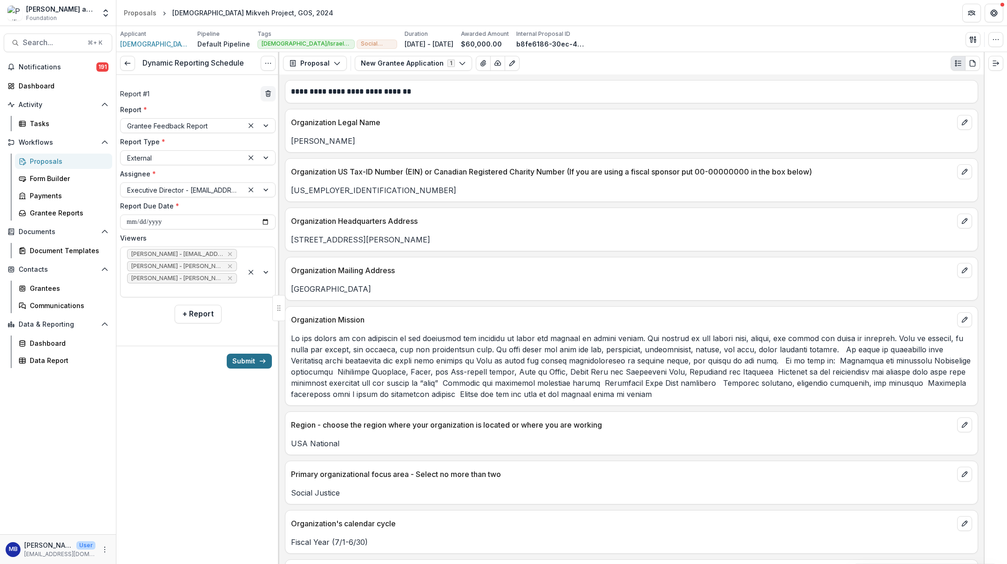
click at [241, 359] on button "Submit" at bounding box center [249, 361] width 45 height 15
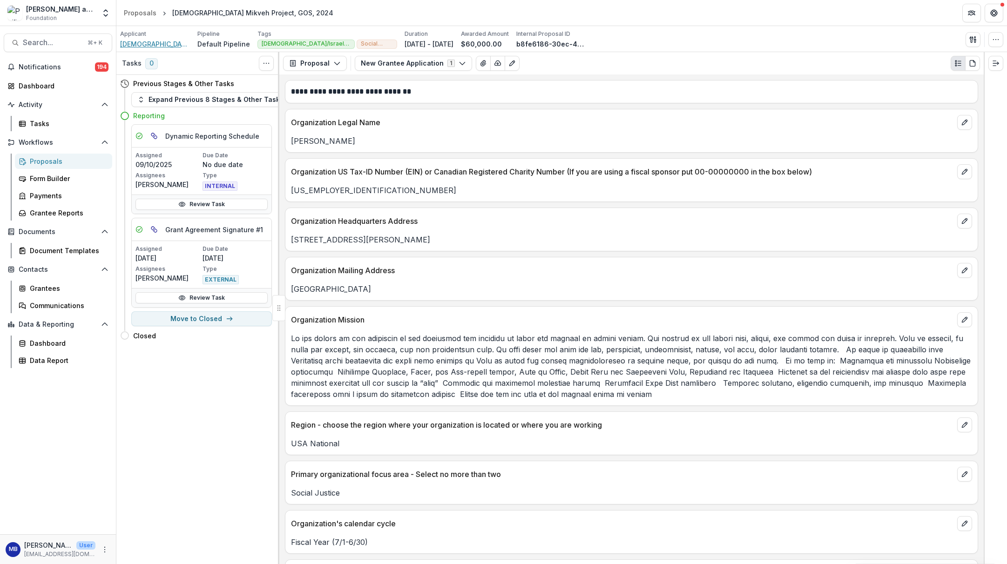
click at [146, 45] on span "[DEMOGRAPHIC_DATA] Mikvah Project" at bounding box center [155, 44] width 70 height 10
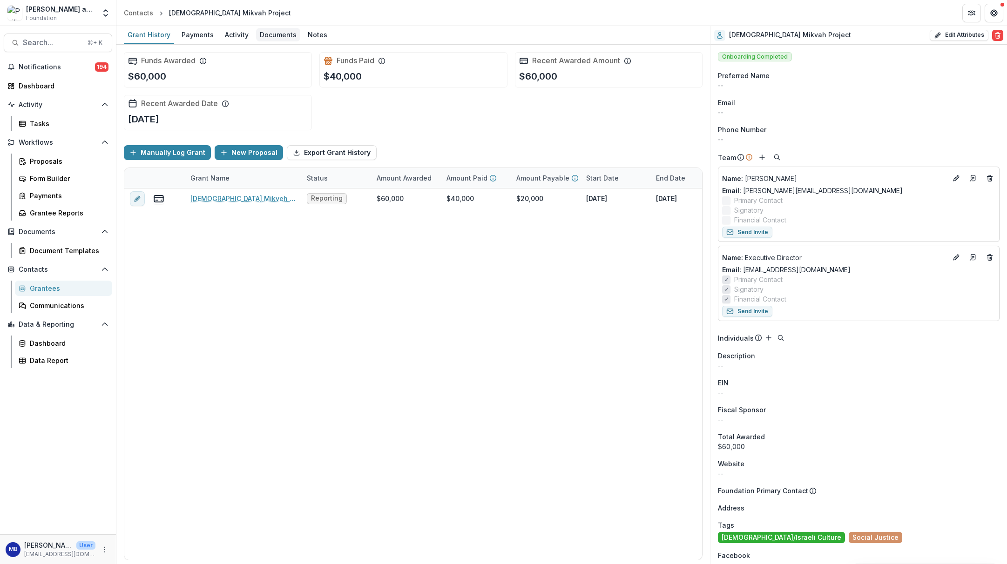
click at [267, 34] on div "Documents" at bounding box center [278, 35] width 44 height 14
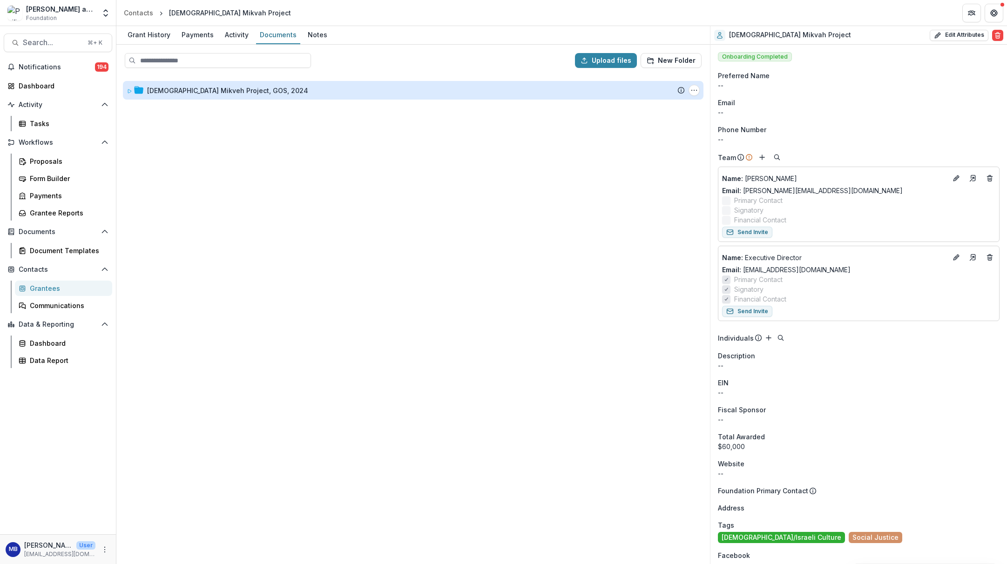
click at [204, 87] on div "[DEMOGRAPHIC_DATA] Mikveh Project, GOS, 2024" at bounding box center [227, 91] width 161 height 10
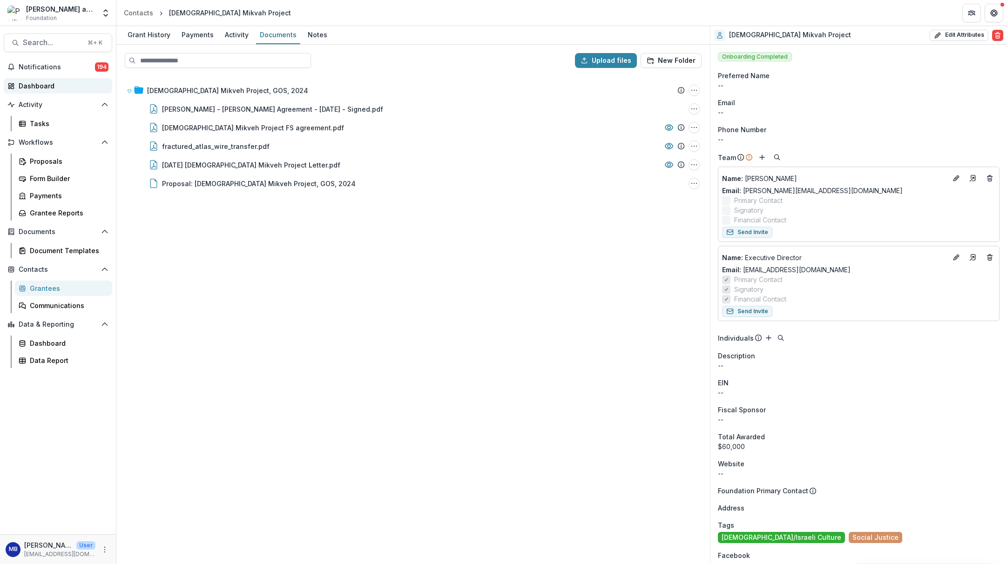
click at [35, 86] on div "Dashboard" at bounding box center [62, 86] width 86 height 10
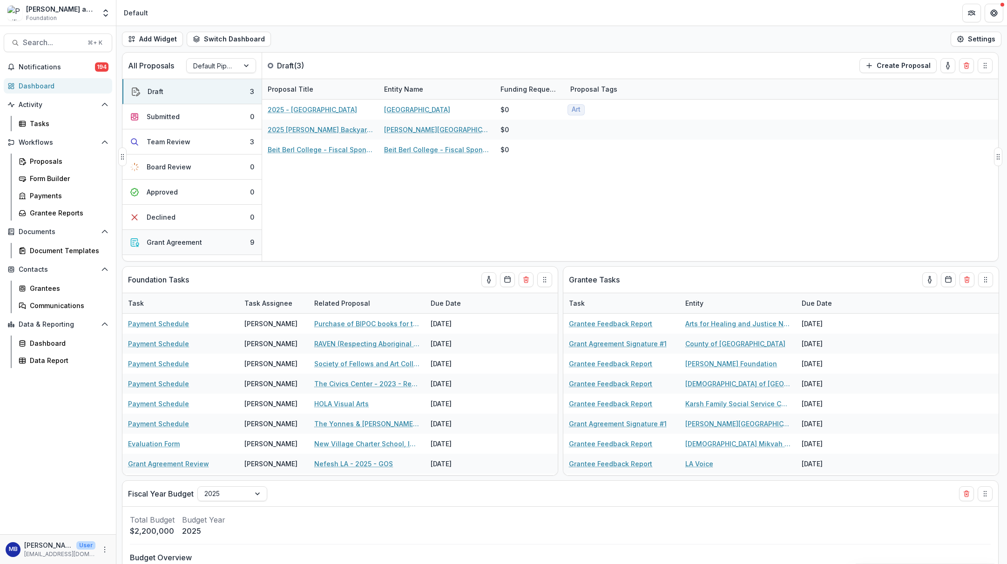
click at [188, 241] on div "Grant Agreement" at bounding box center [174, 242] width 55 height 10
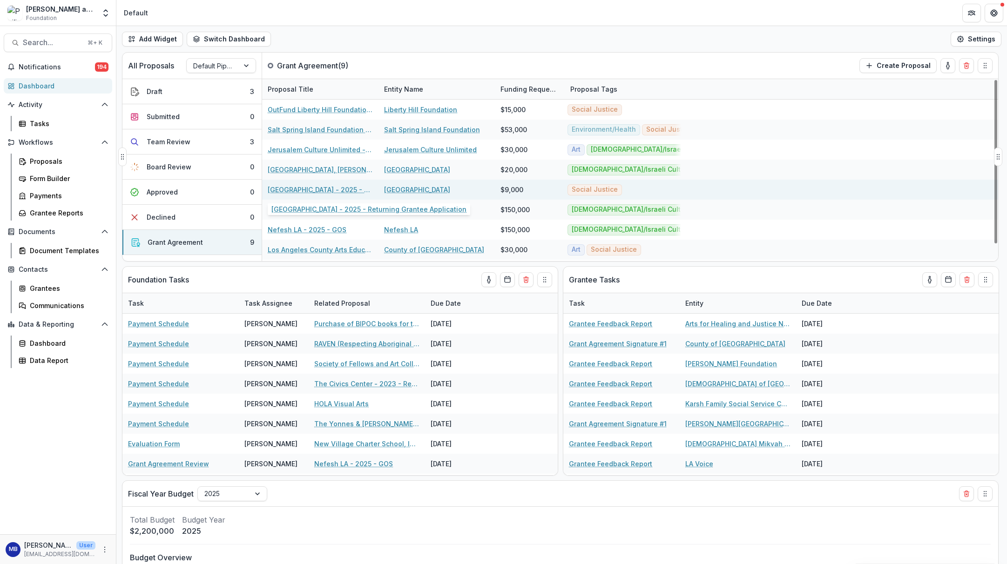
click at [320, 189] on link "[GEOGRAPHIC_DATA] - 2025 - Returning Grantee Application" at bounding box center [320, 190] width 105 height 10
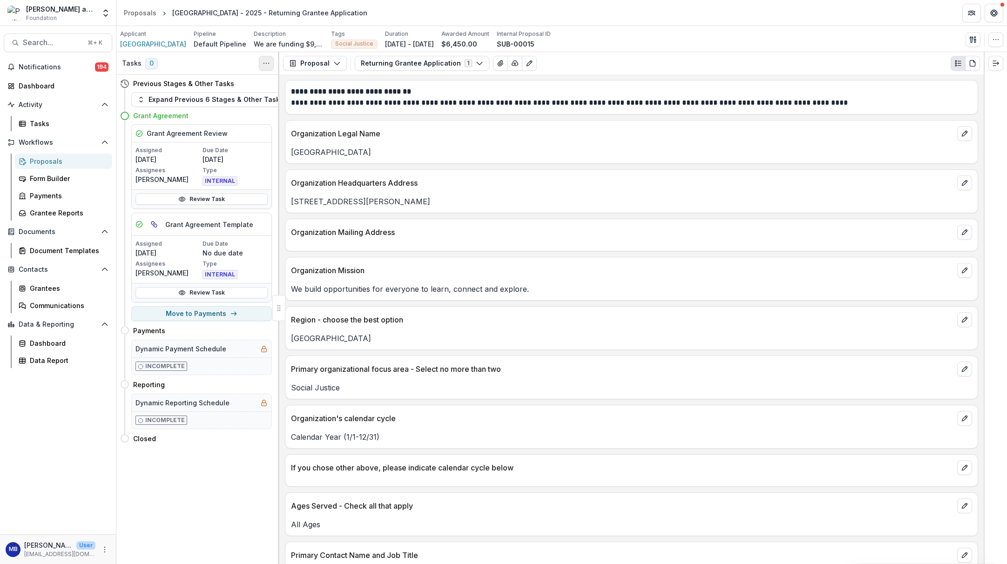
click at [265, 63] on icon "Toggle View Cancelled Tasks" at bounding box center [266, 63] width 7 height 7
click at [223, 65] on div "Tasks 0 Show Cancelled Tasks" at bounding box center [197, 63] width 163 height 23
click at [199, 294] on link "Review Task" at bounding box center [201, 292] width 132 height 11
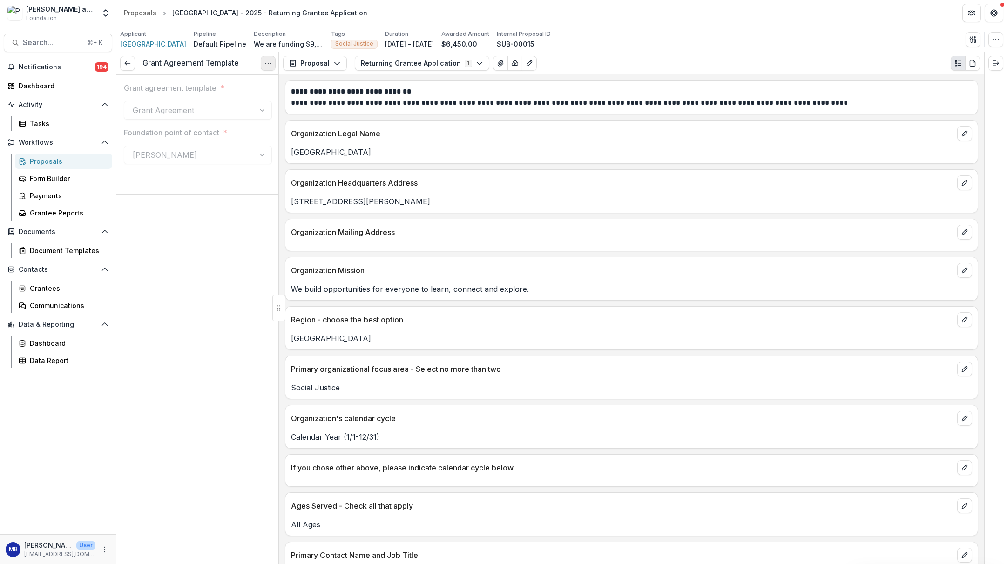
click at [265, 62] on icon "Options" at bounding box center [267, 63] width 7 height 7
click at [218, 105] on button "Reopen Task" at bounding box center [224, 103] width 100 height 15
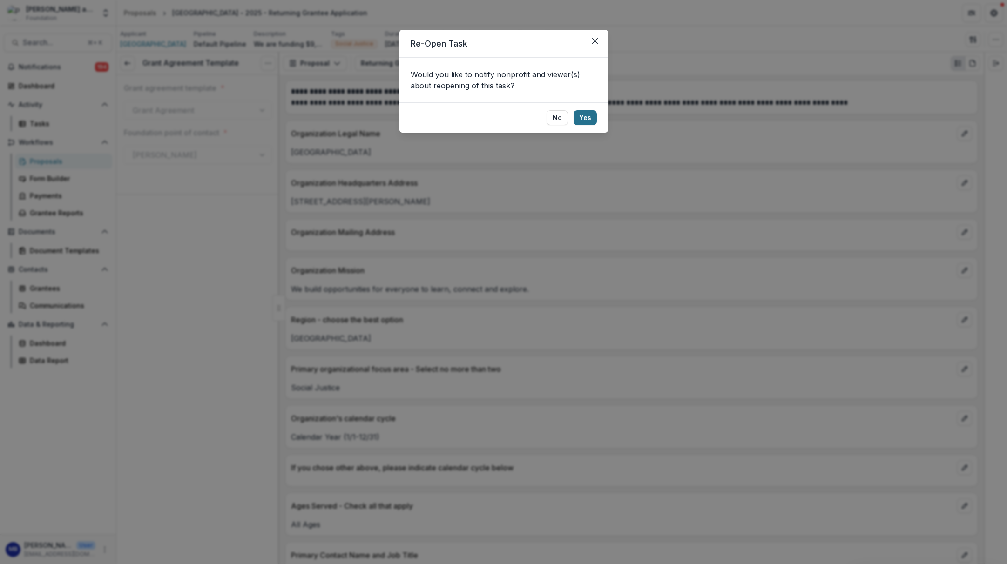
click at [585, 120] on button "Yes" at bounding box center [585, 117] width 23 height 15
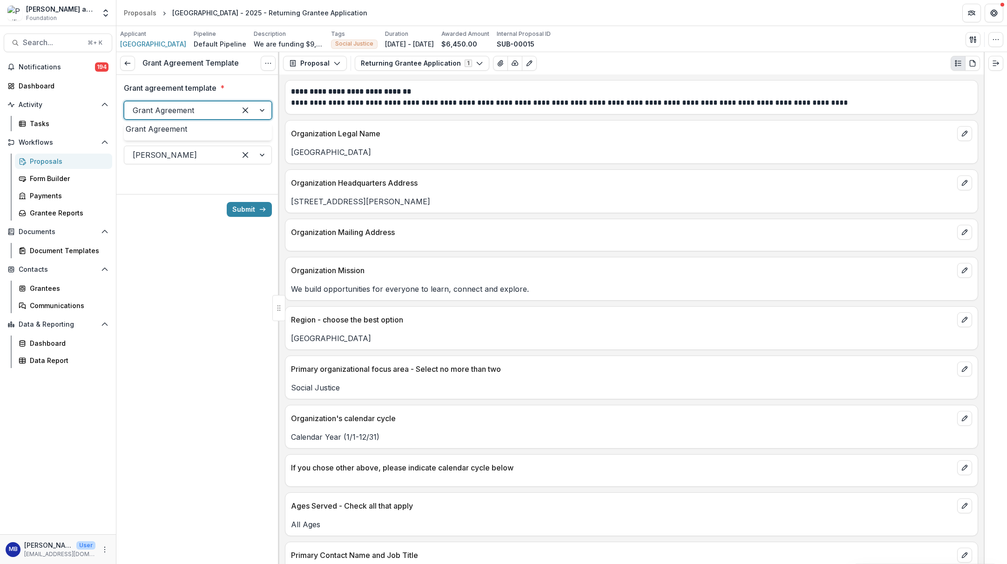
click at [262, 109] on div at bounding box center [253, 111] width 35 height 18
click at [190, 134] on div "Grant Agreement" at bounding box center [198, 128] width 144 height 11
click at [243, 209] on button "Submit" at bounding box center [249, 209] width 45 height 15
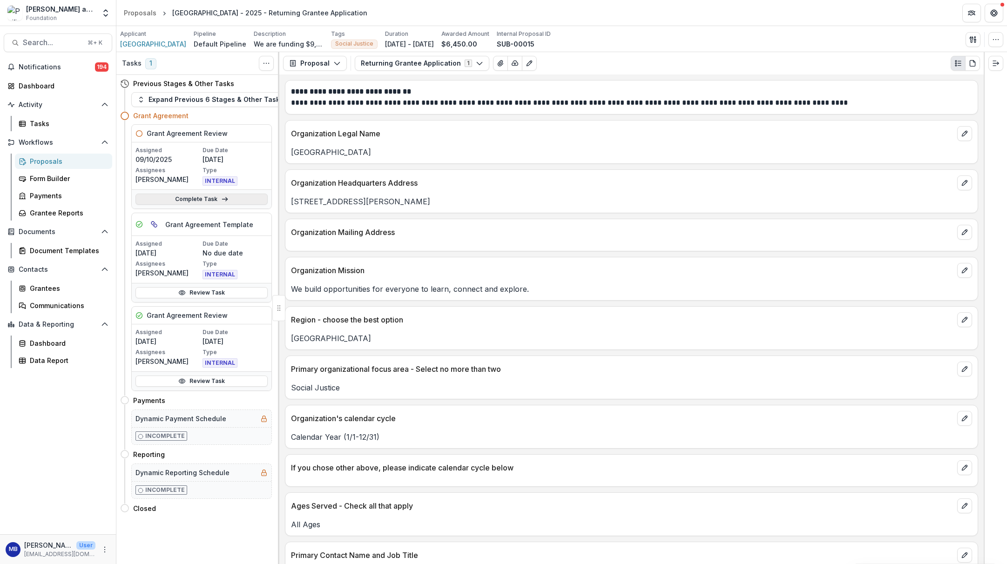
click at [203, 196] on link "Complete Task" at bounding box center [201, 199] width 132 height 11
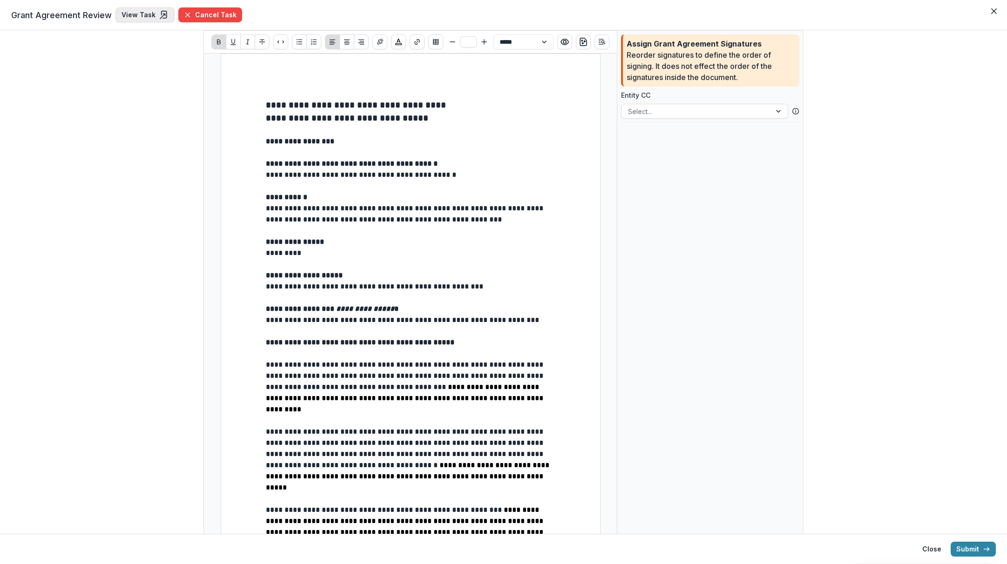
click at [132, 16] on link "View Task" at bounding box center [144, 14] width 59 height 15
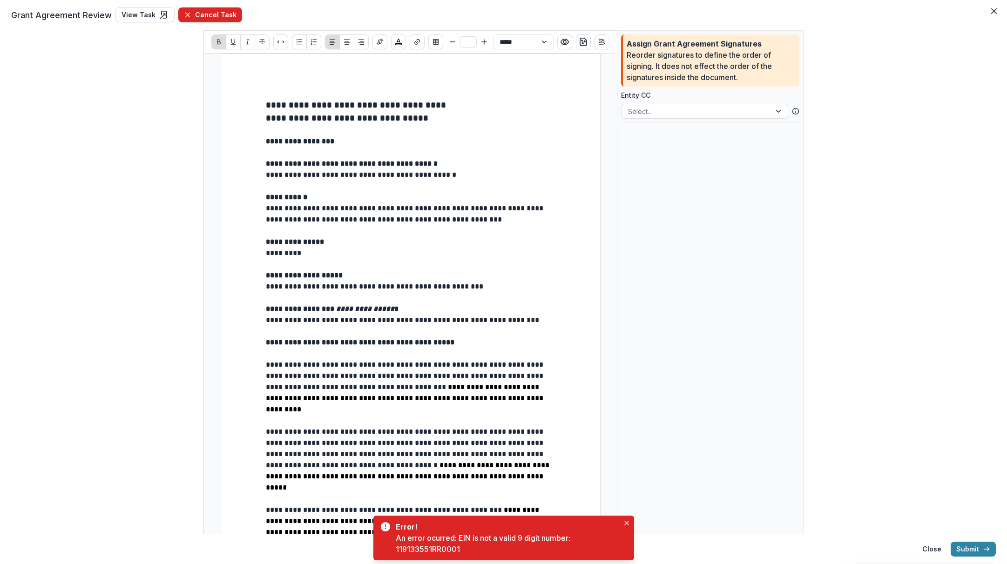
click at [198, 20] on button "Cancel Task" at bounding box center [210, 14] width 64 height 15
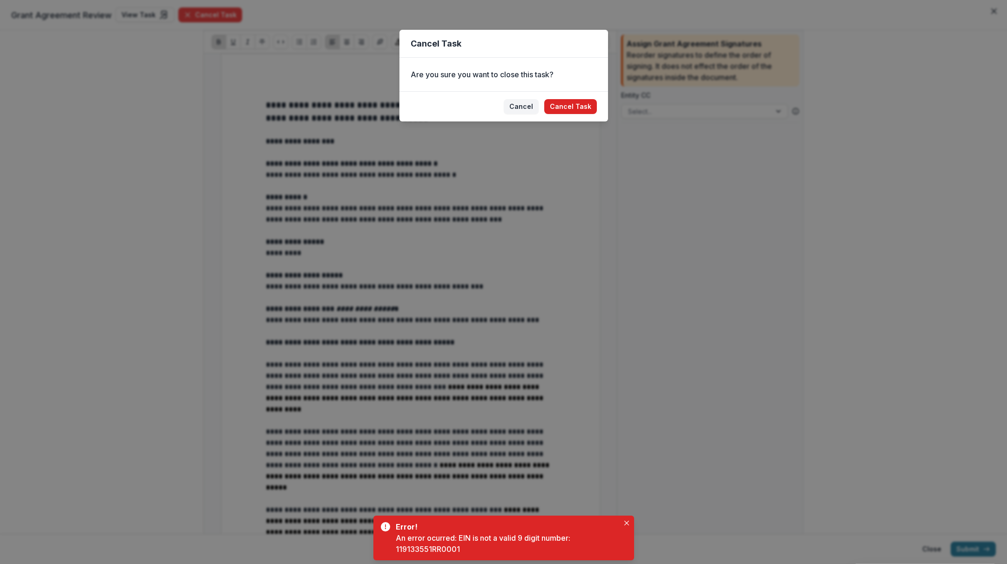
click at [578, 107] on button "Cancel Task" at bounding box center [570, 106] width 53 height 15
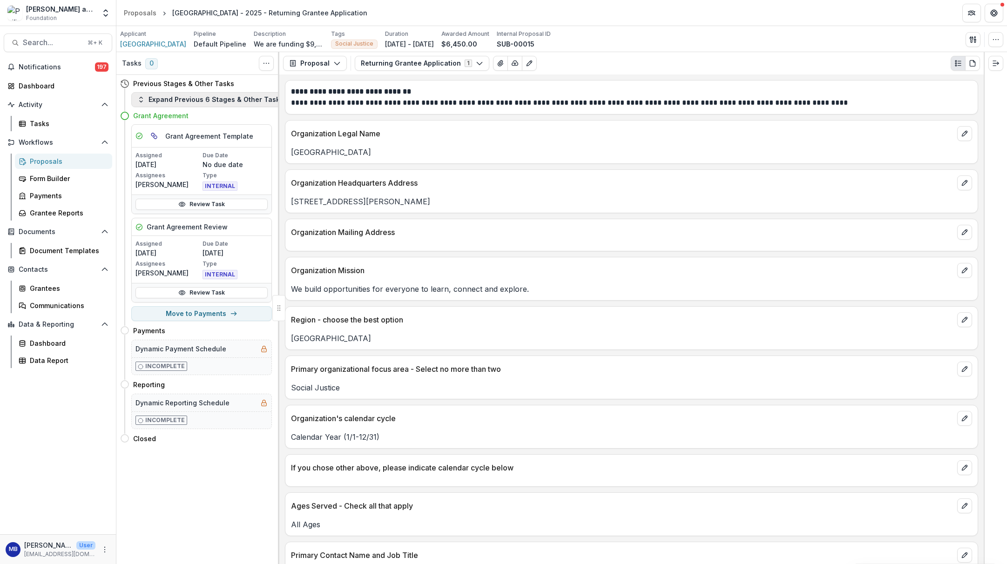
click at [212, 98] on button "Expand Previous 6 Stages & Other Tasks" at bounding box center [210, 99] width 158 height 15
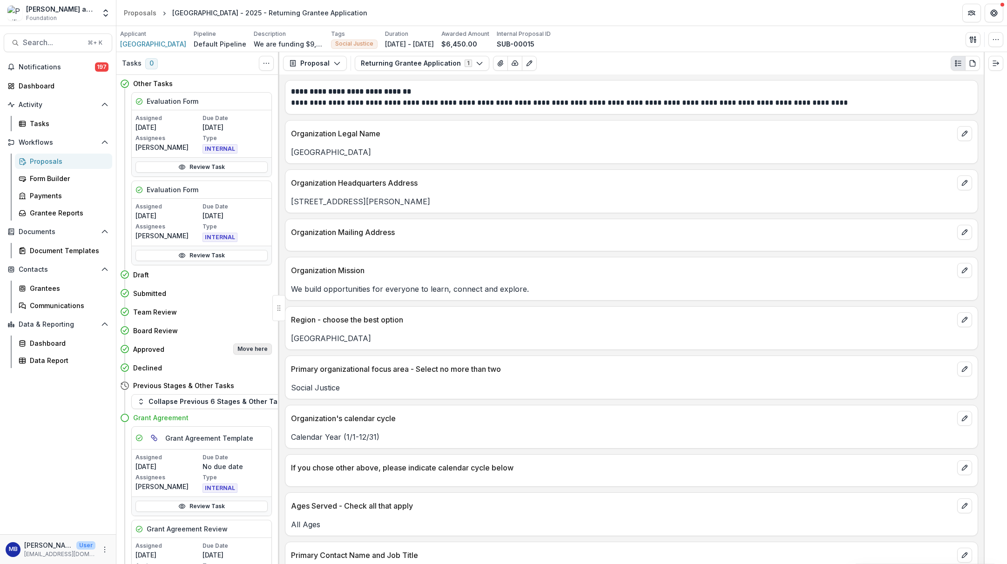
click at [247, 349] on button "Move here" at bounding box center [252, 349] width 39 height 11
select select "********"
select select "**********"
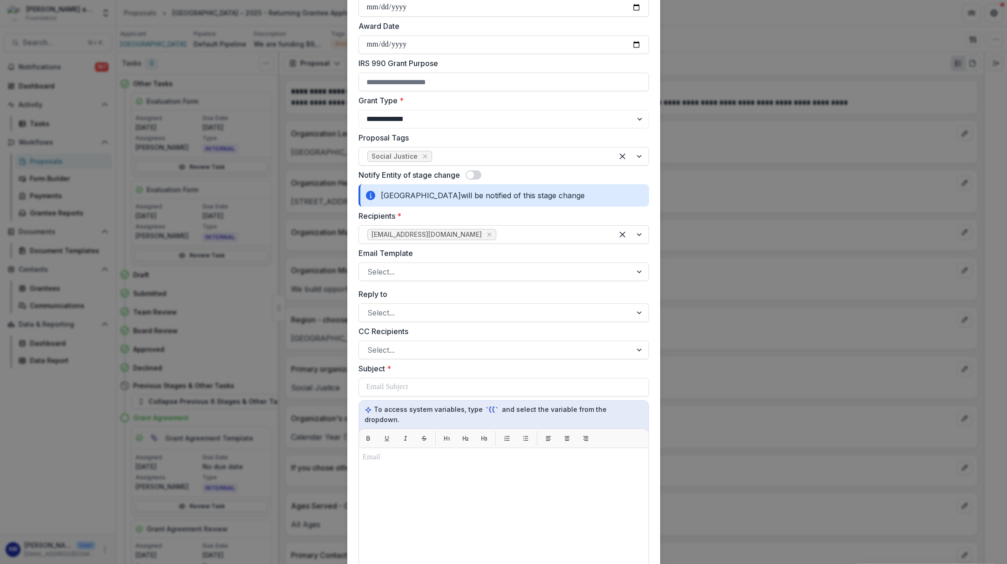
scroll to position [252, 0]
click at [478, 177] on span at bounding box center [474, 175] width 16 height 9
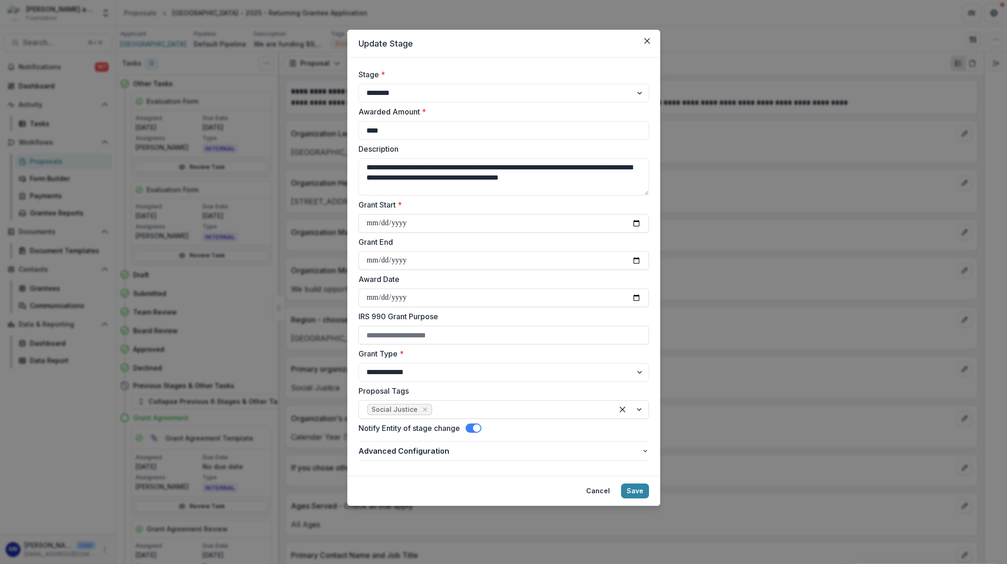
scroll to position [0, 0]
click at [633, 493] on button "Save" at bounding box center [635, 491] width 28 height 15
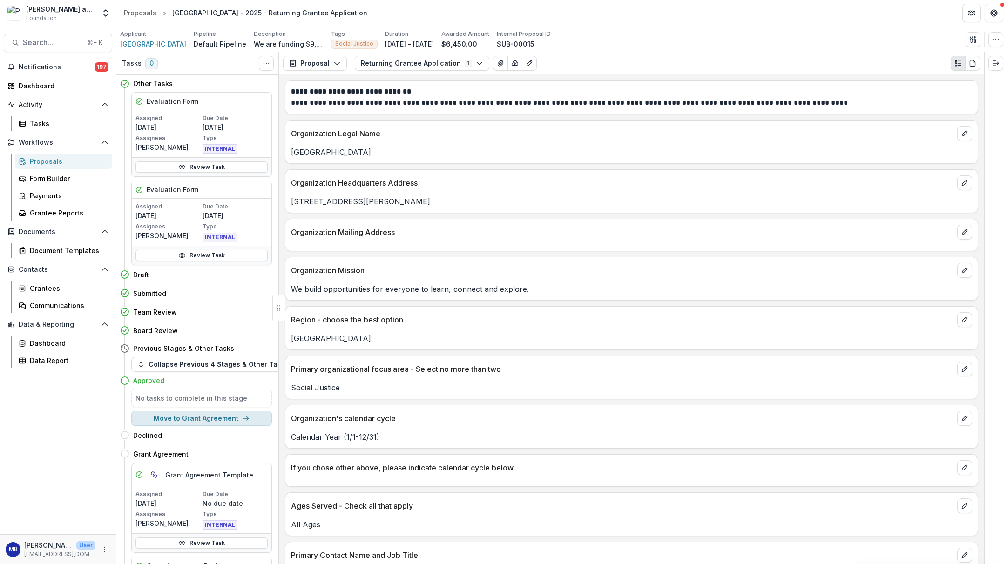
click at [187, 418] on button "Move to Grant Agreement" at bounding box center [201, 418] width 141 height 15
select select "**********"
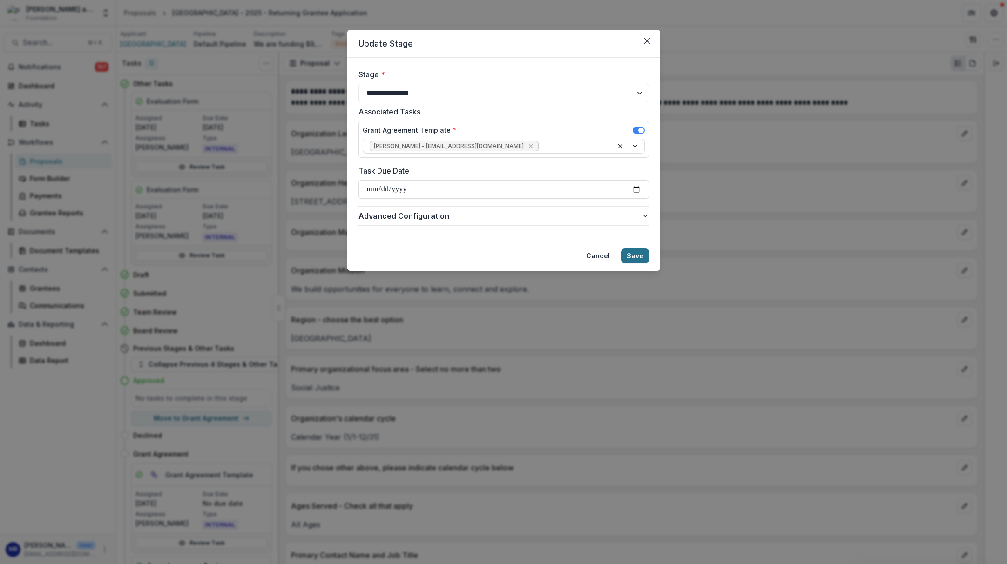
click at [632, 255] on button "Save" at bounding box center [635, 256] width 28 height 15
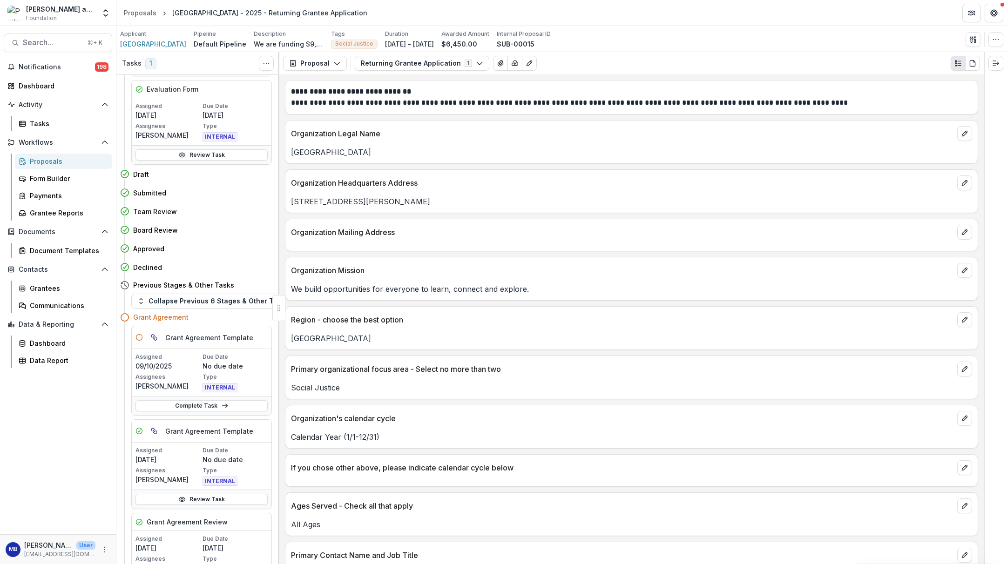
scroll to position [117, 0]
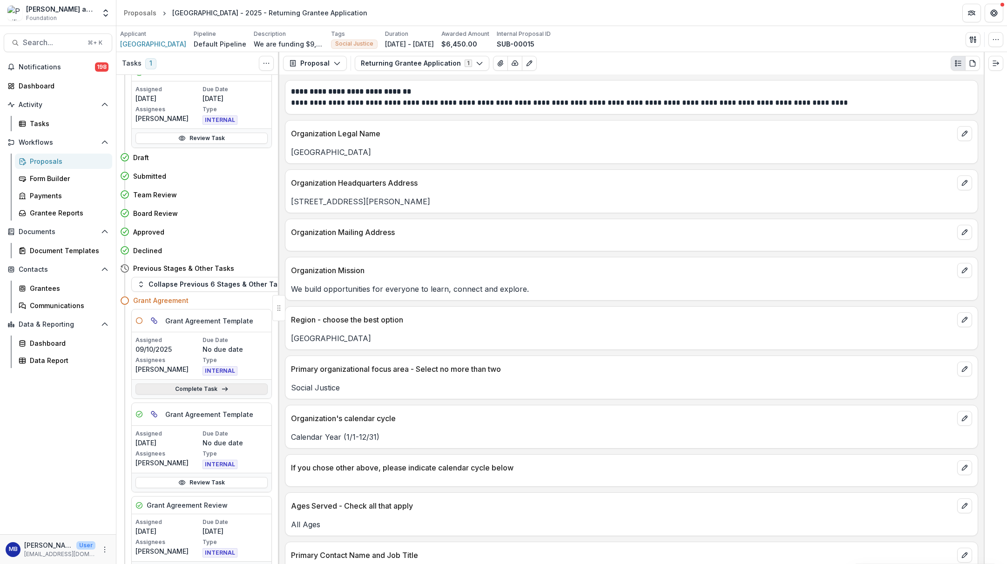
click at [196, 390] on link "Complete Task" at bounding box center [201, 389] width 132 height 11
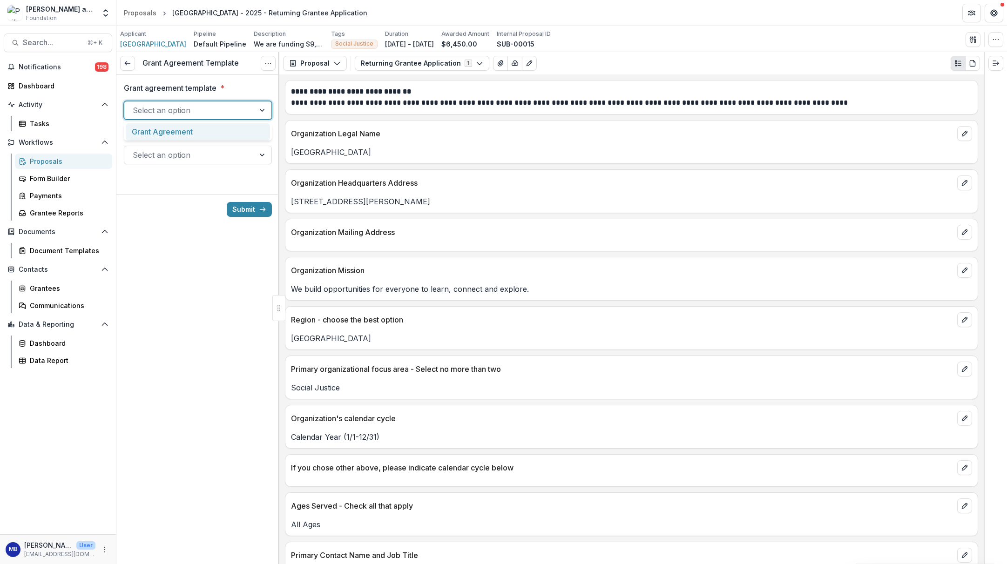
click at [261, 109] on div at bounding box center [263, 111] width 17 height 18
click at [203, 130] on div "Grant Agreement" at bounding box center [198, 131] width 144 height 17
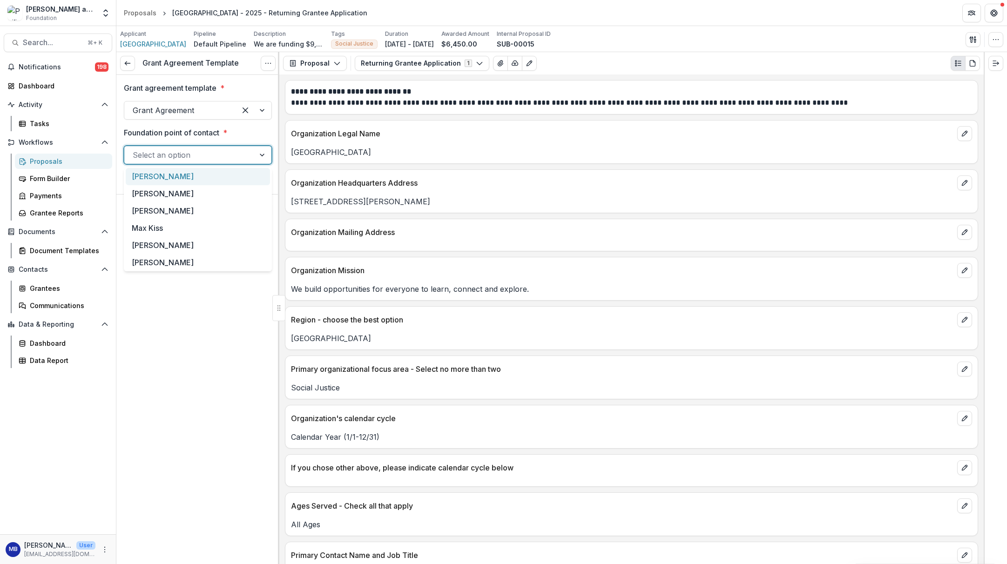
click at [263, 156] on div at bounding box center [263, 155] width 17 height 18
click at [173, 175] on div "[PERSON_NAME]" at bounding box center [198, 176] width 144 height 17
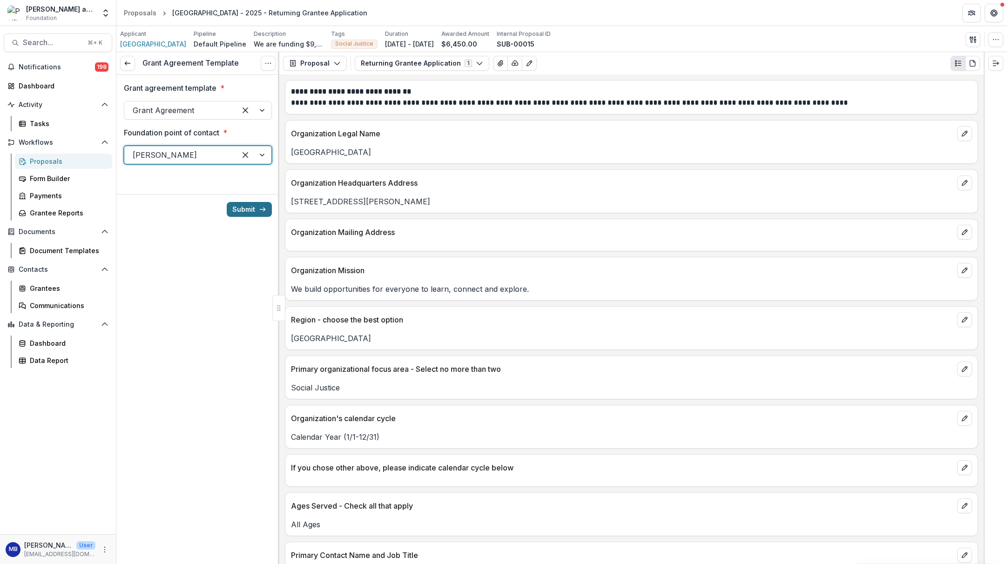
click at [250, 209] on button "Submit" at bounding box center [249, 209] width 45 height 15
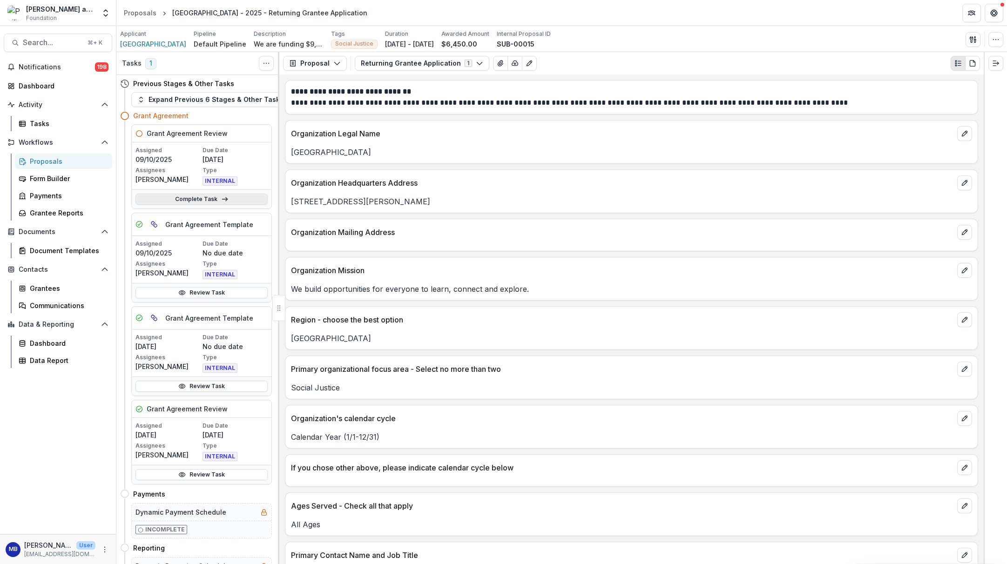
click at [210, 199] on link "Complete Task" at bounding box center [201, 199] width 132 height 11
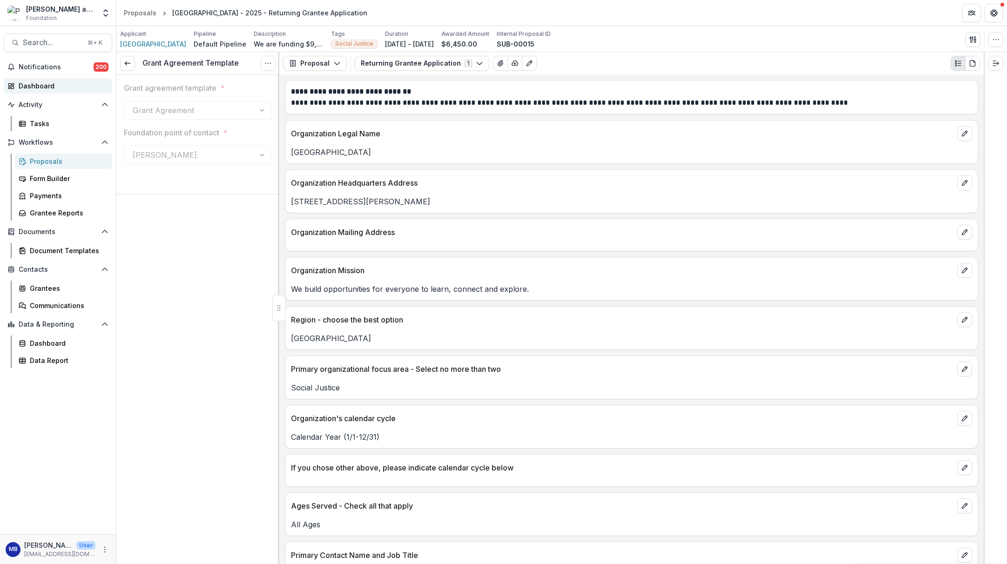
click at [34, 85] on div "Dashboard" at bounding box center [62, 86] width 86 height 10
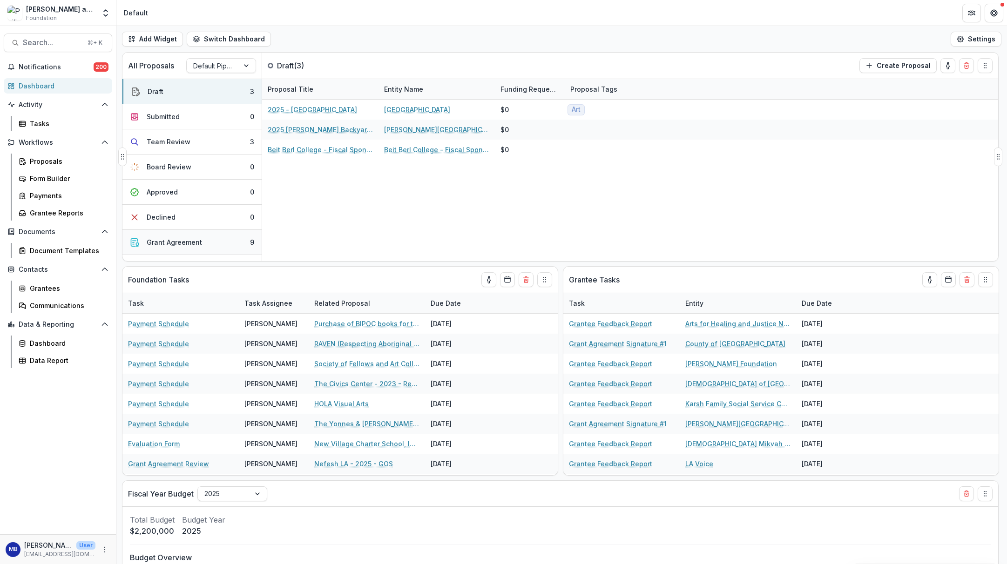
click at [173, 243] on div "Grant Agreement" at bounding box center [174, 242] width 55 height 10
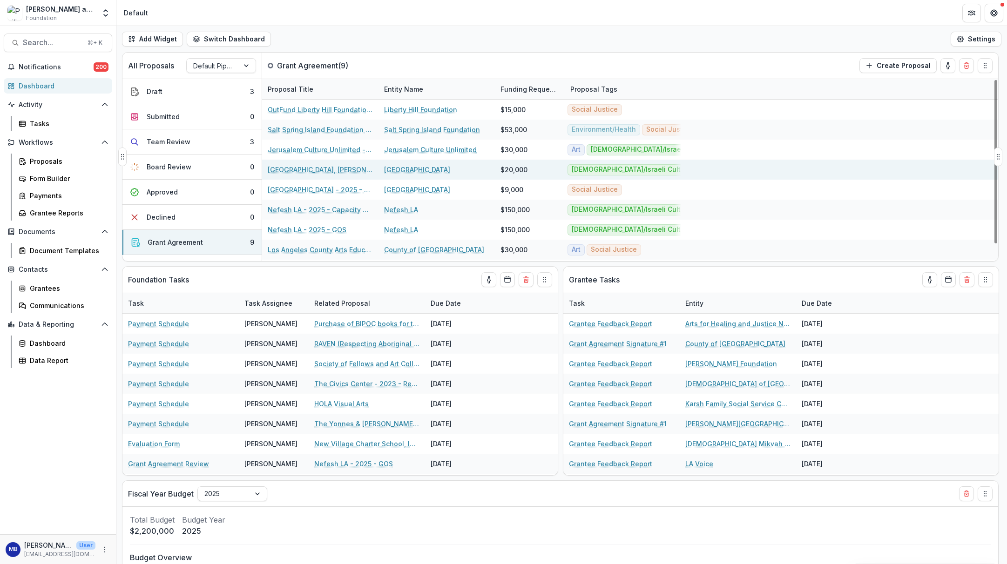
click at [303, 172] on link "[GEOGRAPHIC_DATA], [PERSON_NAME] To Dwell in a Glass House Exhibition, 2025" at bounding box center [320, 170] width 105 height 10
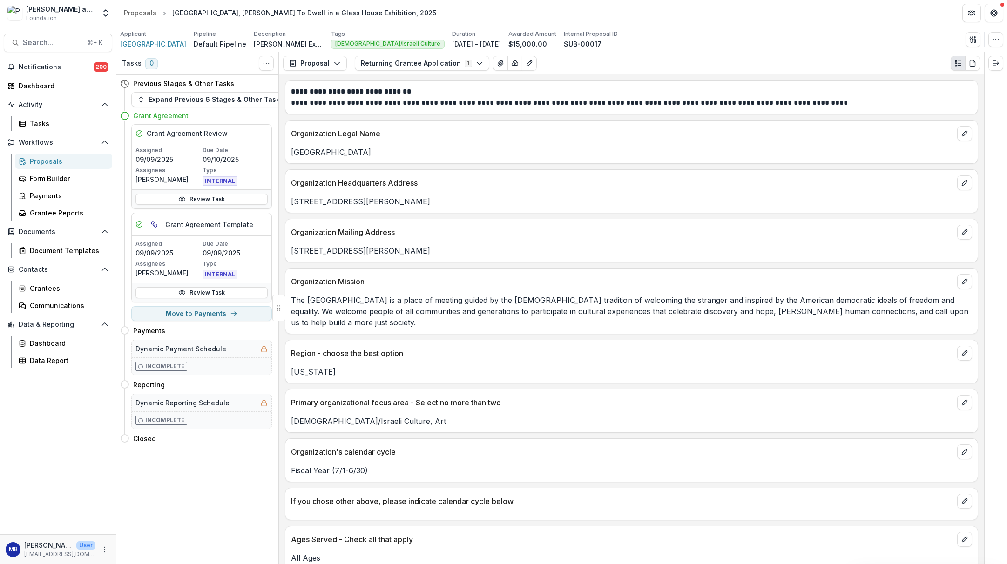
click at [157, 43] on span "[GEOGRAPHIC_DATA]" at bounding box center [153, 44] width 66 height 10
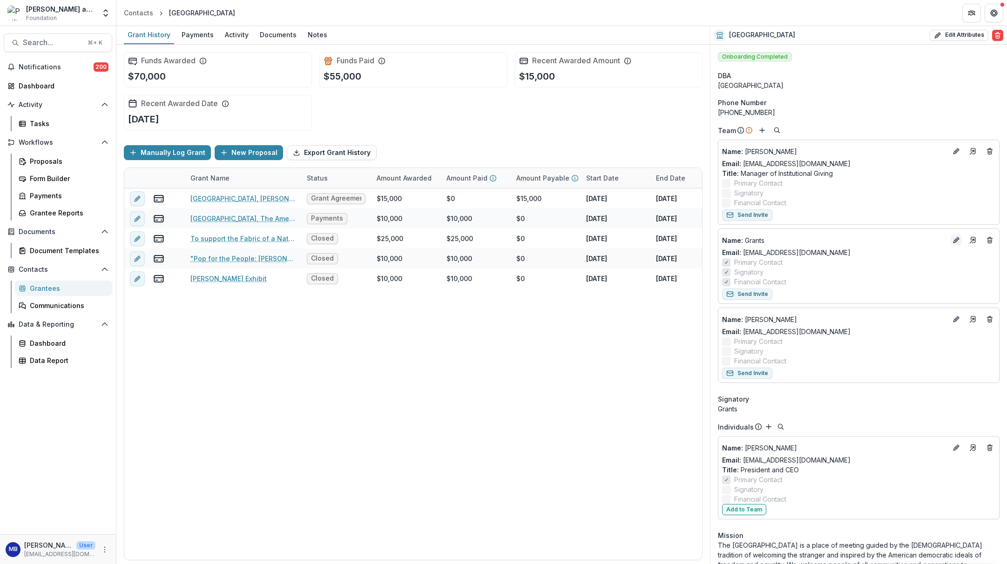
click at [953, 242] on icon "Edit" at bounding box center [956, 240] width 7 height 7
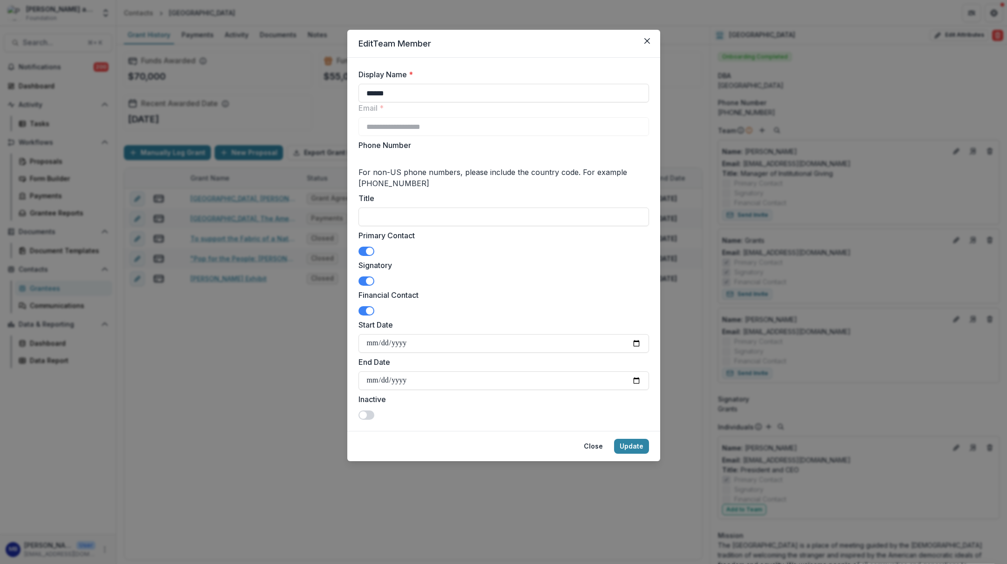
click at [365, 252] on span at bounding box center [367, 251] width 16 height 9
click at [364, 280] on span at bounding box center [367, 281] width 16 height 9
click at [363, 310] on span at bounding box center [367, 310] width 16 height 9
click at [633, 447] on button "Update" at bounding box center [631, 446] width 35 height 15
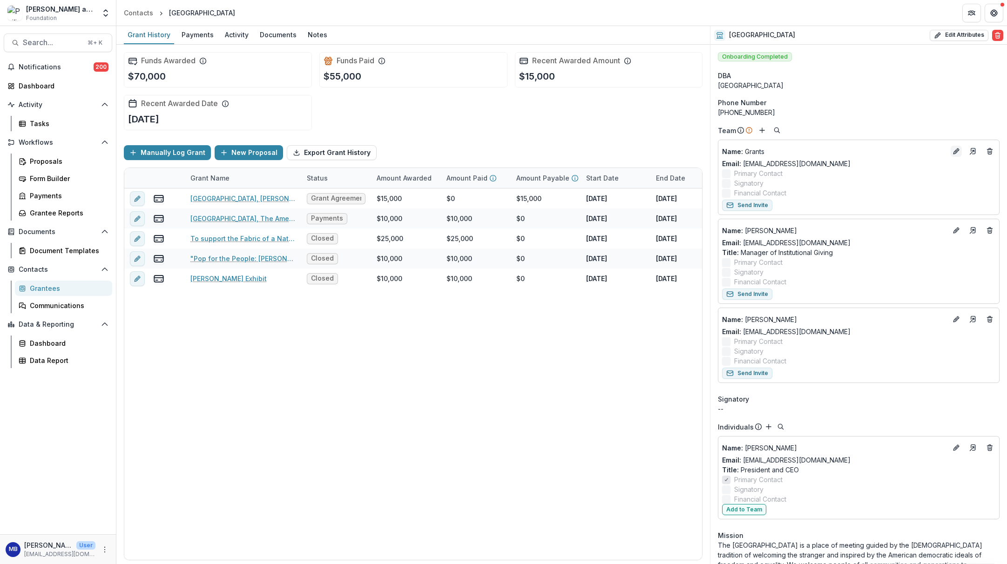
click at [954, 151] on icon "Edit" at bounding box center [956, 152] width 4 height 4
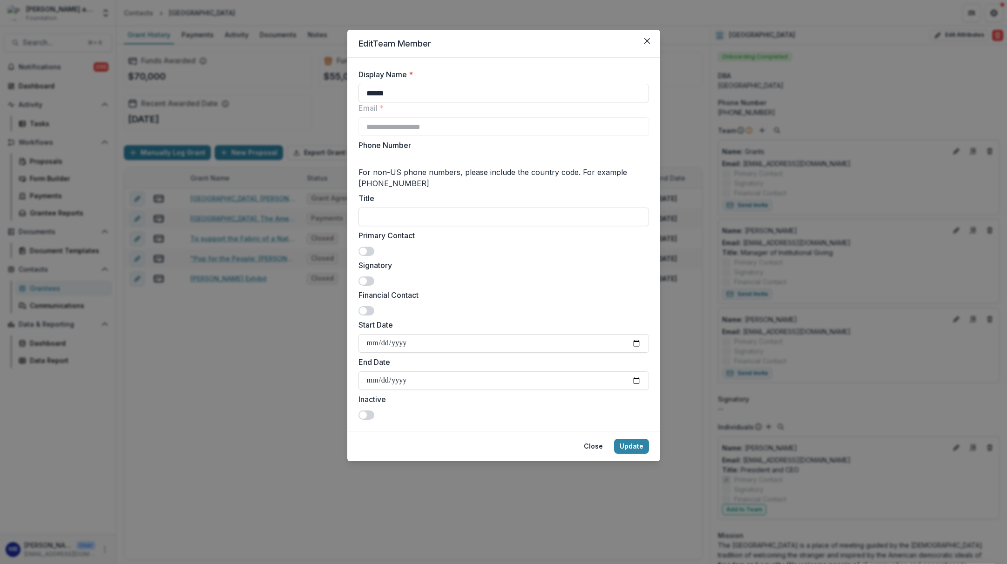
click at [368, 282] on span at bounding box center [367, 281] width 16 height 9
click at [629, 445] on button "Update" at bounding box center [631, 446] width 35 height 15
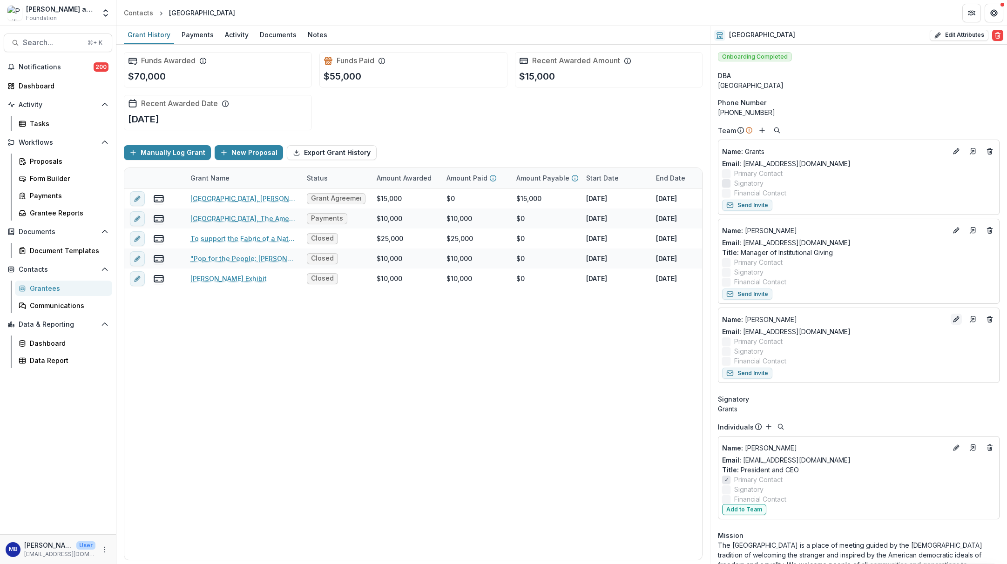
click at [953, 320] on icon "Edit" at bounding box center [956, 319] width 7 height 7
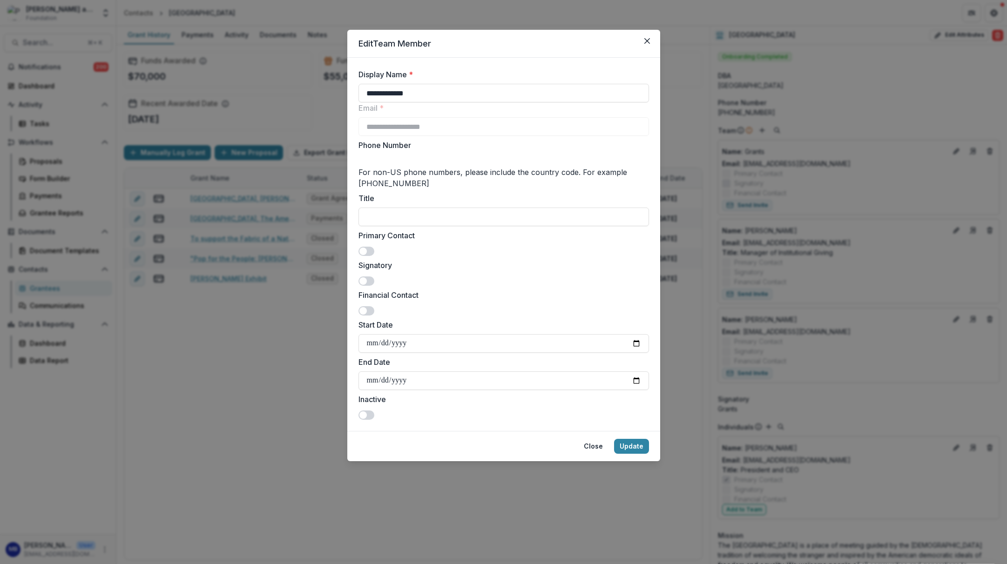
click at [370, 250] on span at bounding box center [367, 251] width 16 height 9
click at [633, 442] on button "Update" at bounding box center [631, 446] width 35 height 15
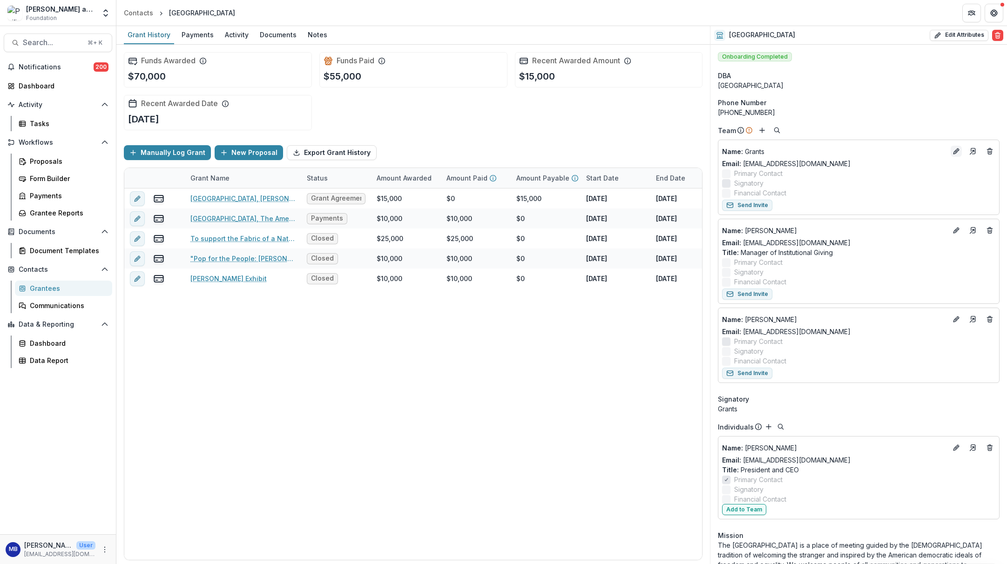
click at [953, 152] on icon "Edit" at bounding box center [956, 151] width 7 height 7
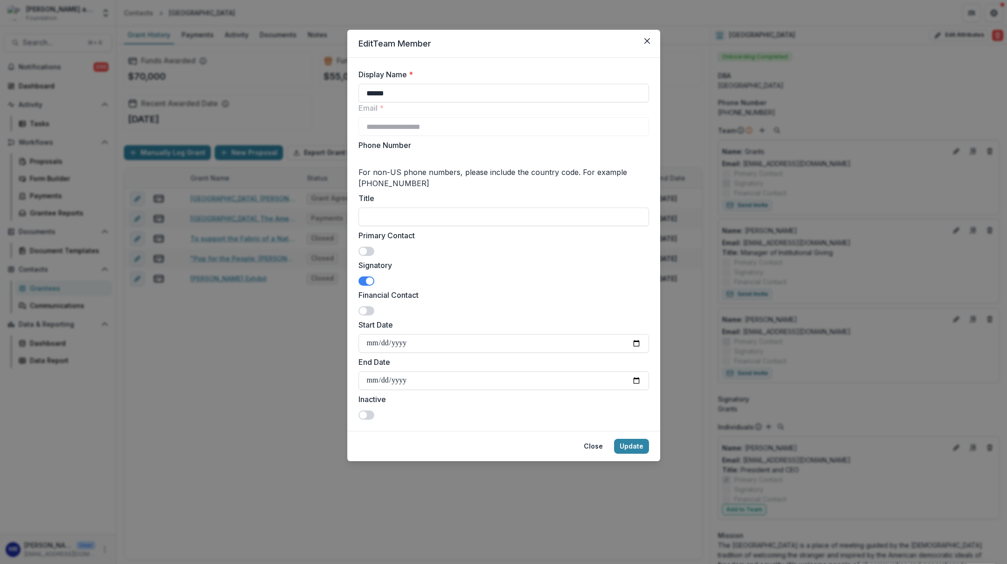
click at [363, 283] on span at bounding box center [367, 281] width 16 height 9
click at [639, 446] on button "Update" at bounding box center [631, 446] width 35 height 15
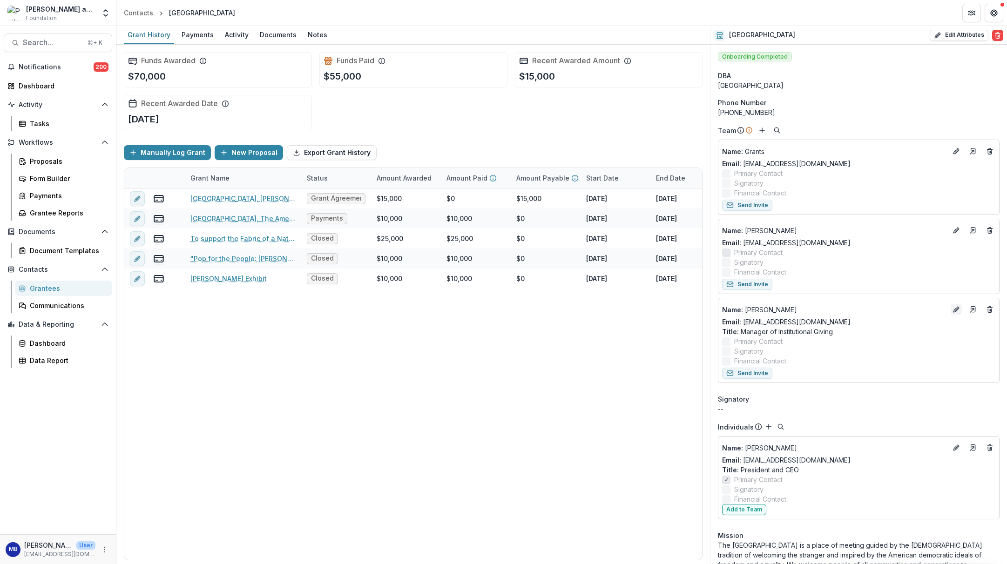
click at [953, 308] on icon "Edit" at bounding box center [956, 309] width 7 height 7
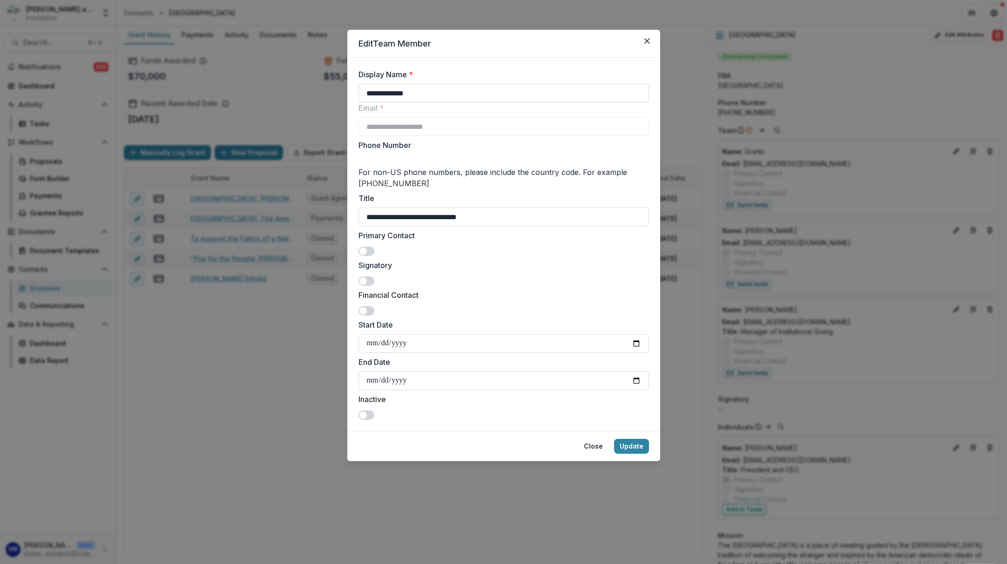
click at [370, 282] on span at bounding box center [367, 281] width 16 height 9
click at [629, 447] on button "Update" at bounding box center [631, 446] width 35 height 15
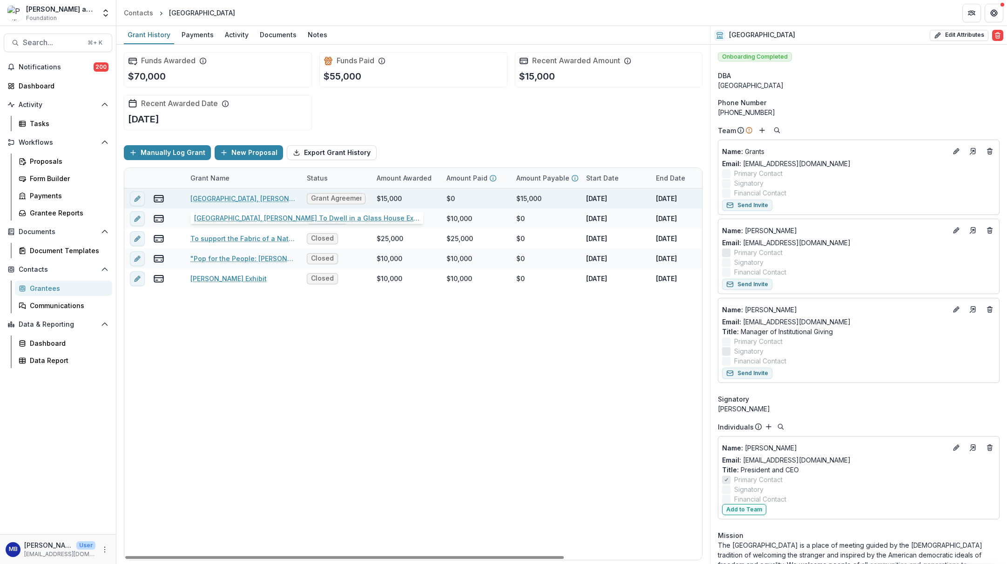
click at [218, 198] on link "[GEOGRAPHIC_DATA], [PERSON_NAME] To Dwell in a Glass House Exhibition, 2025" at bounding box center [242, 199] width 105 height 10
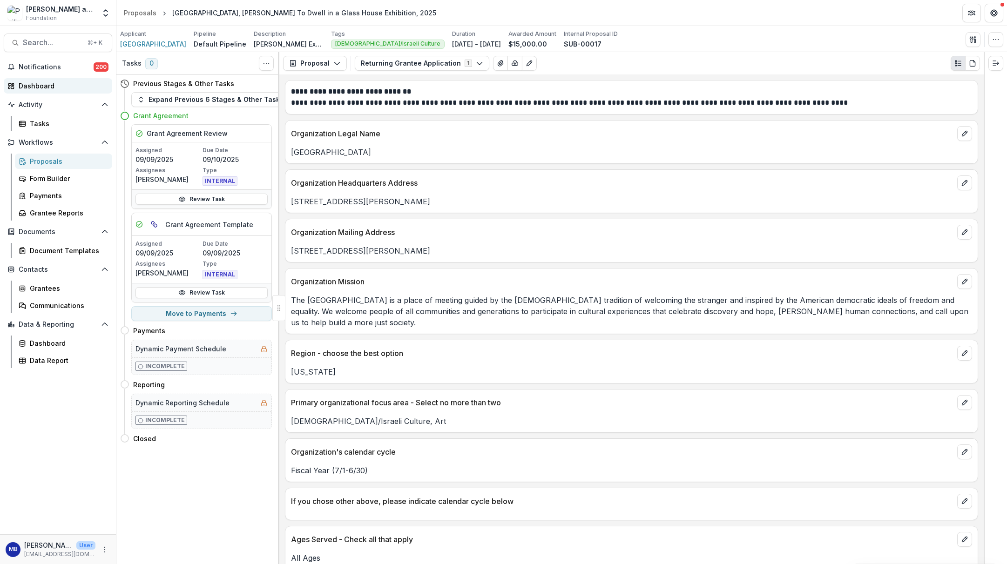
click at [34, 86] on div "Dashboard" at bounding box center [62, 86] width 86 height 10
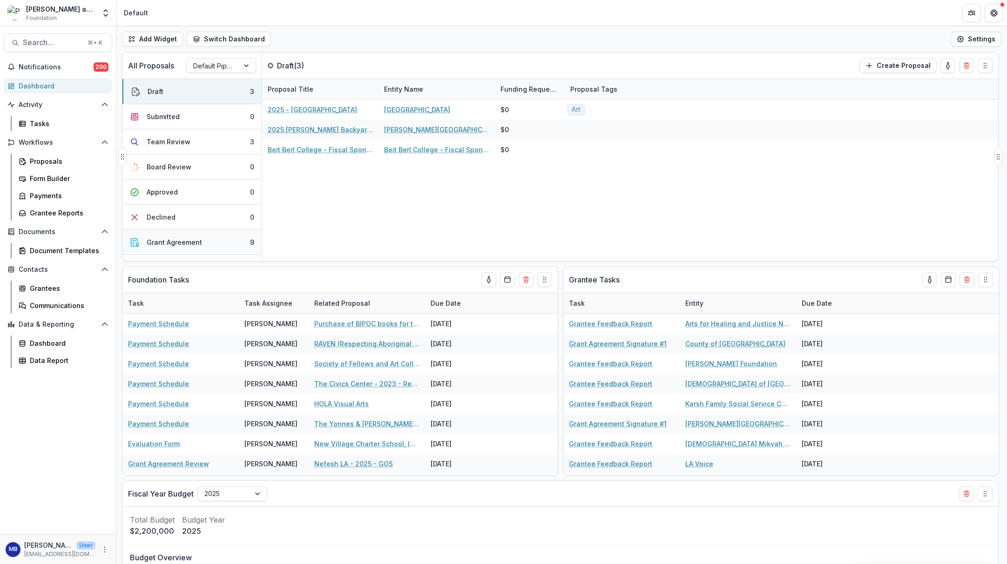
click at [171, 242] on div "Grant Agreement" at bounding box center [174, 242] width 55 height 10
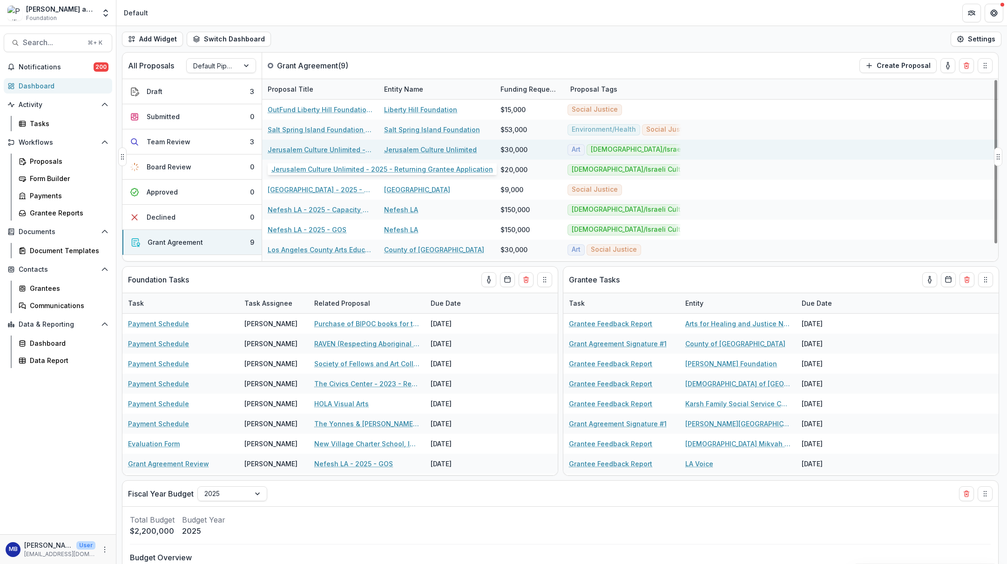
click at [295, 149] on link "Jerusalem Culture Unlimited - 2025 - Returning Grantee Application" at bounding box center [320, 150] width 105 height 10
